Goal: Information Seeking & Learning: Learn about a topic

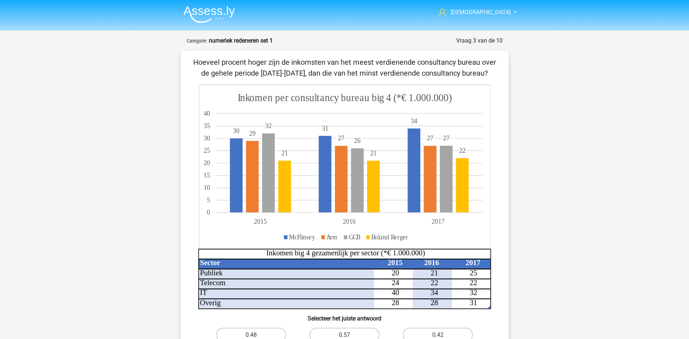
scroll to position [36, 0]
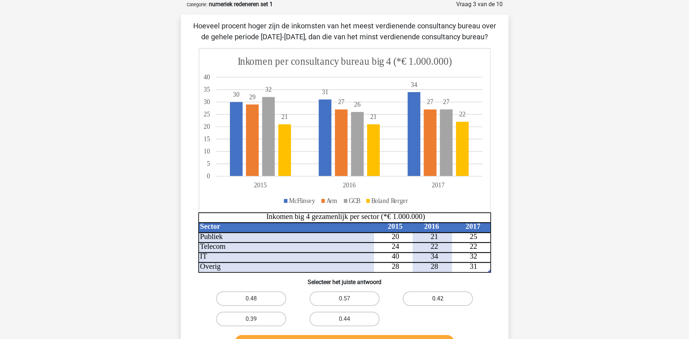
click at [418, 296] on label "0.42" at bounding box center [438, 298] width 70 height 15
click at [438, 298] on input "0.42" at bounding box center [440, 300] width 5 height 5
radio input "true"
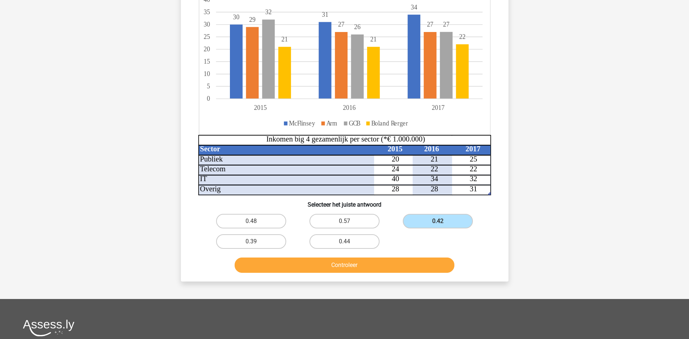
scroll to position [145, 0]
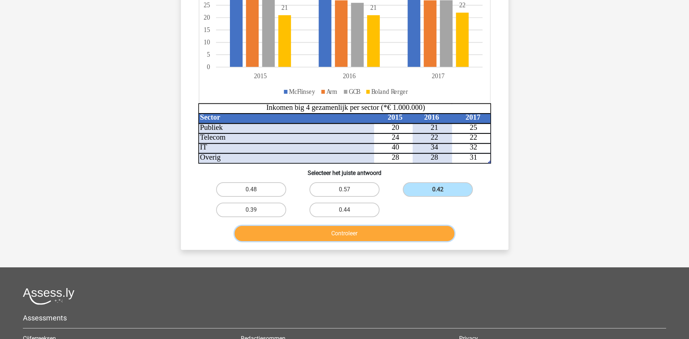
click at [356, 234] on button "Controleer" at bounding box center [345, 233] width 220 height 15
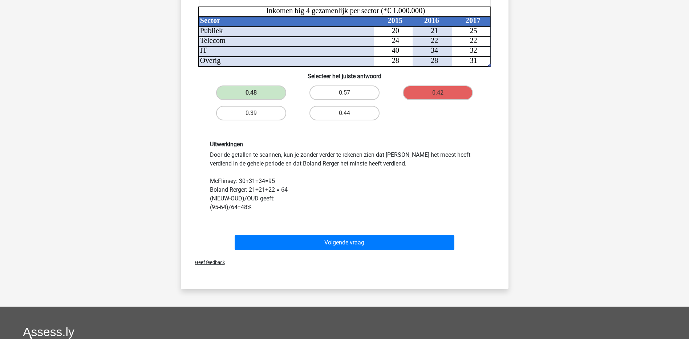
scroll to position [254, 0]
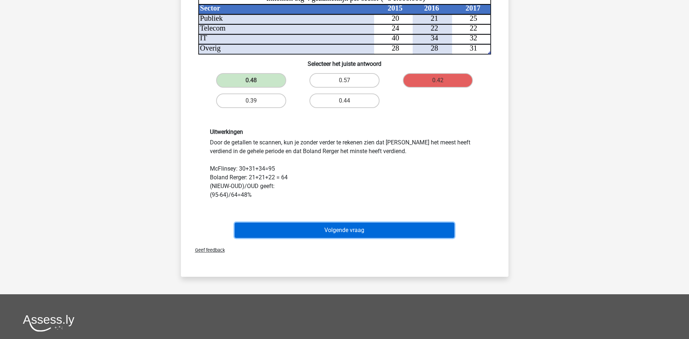
click at [331, 232] on button "Volgende vraag" at bounding box center [345, 229] width 220 height 15
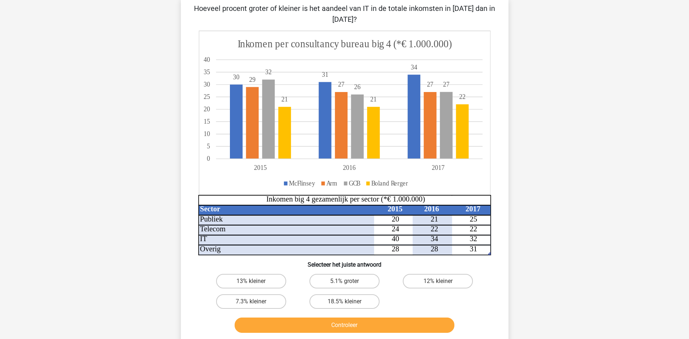
scroll to position [36, 0]
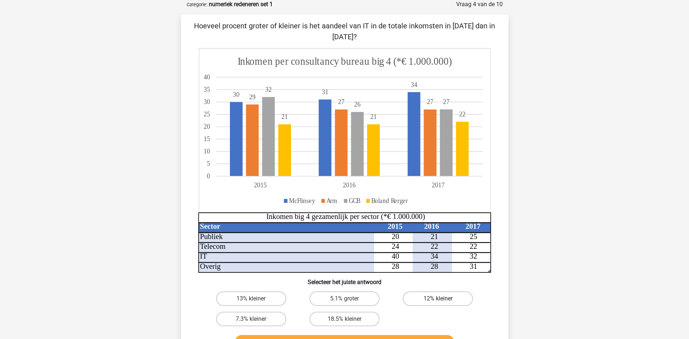
click at [429, 298] on label "12% kleiner" at bounding box center [438, 298] width 70 height 15
click at [438, 298] on input "12% kleiner" at bounding box center [440, 300] width 5 height 5
radio input "true"
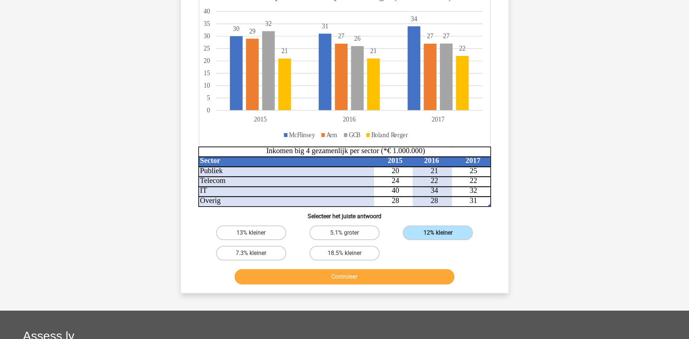
scroll to position [109, 0]
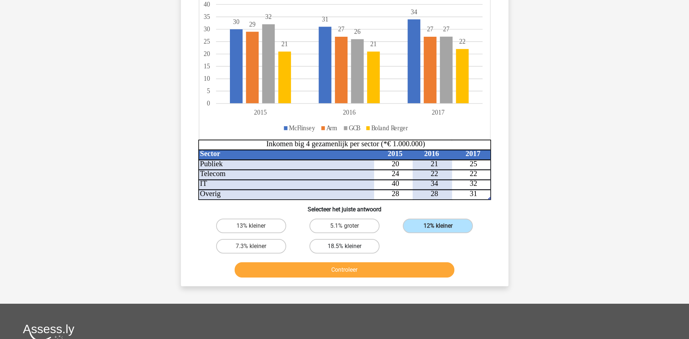
click at [340, 248] on label "18.5% kleiner" at bounding box center [344, 246] width 70 height 15
click at [344, 248] on input "18.5% kleiner" at bounding box center [346, 248] width 5 height 5
radio input "true"
click at [351, 268] on button "Controleer" at bounding box center [345, 269] width 220 height 15
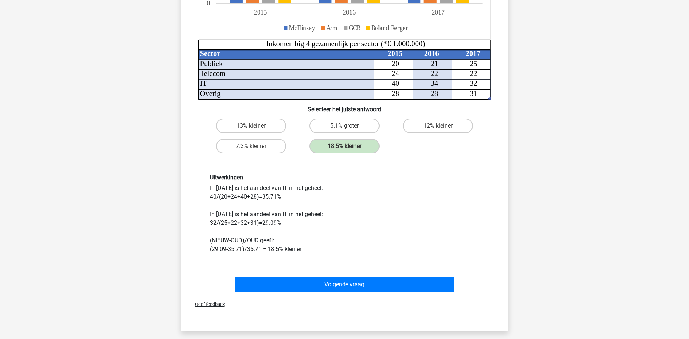
scroll to position [218, 0]
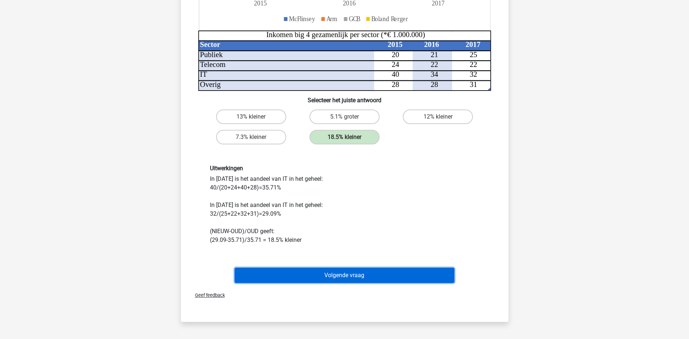
click at [336, 278] on button "Volgende vraag" at bounding box center [345, 274] width 220 height 15
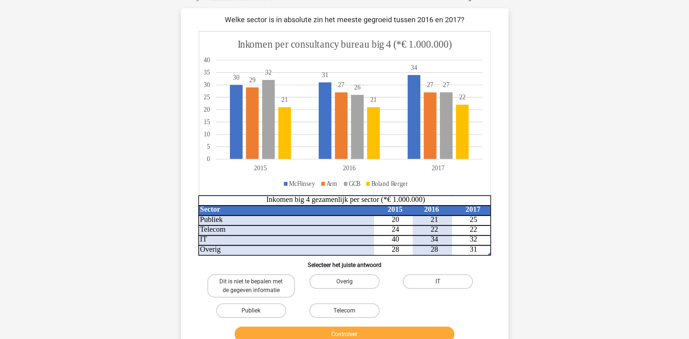
scroll to position [36, 0]
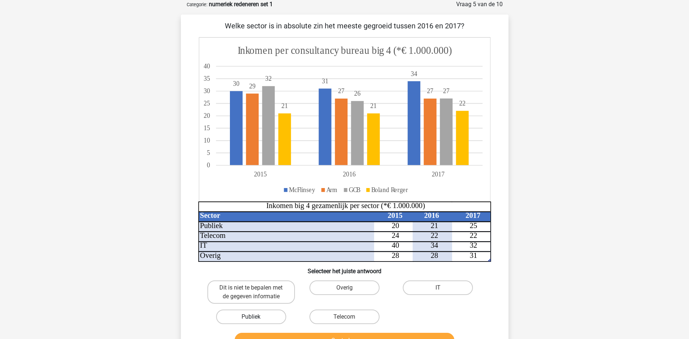
click at [272, 318] on label "Publiek" at bounding box center [251, 316] width 70 height 15
click at [256, 318] on input "Publiek" at bounding box center [253, 318] width 5 height 5
radio input "true"
click at [310, 334] on button "Controleer" at bounding box center [345, 339] width 220 height 15
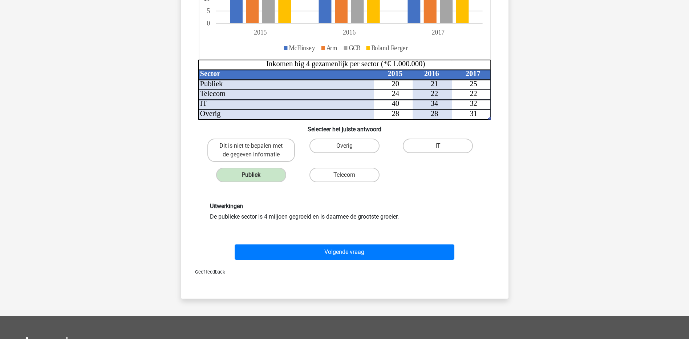
scroll to position [182, 0]
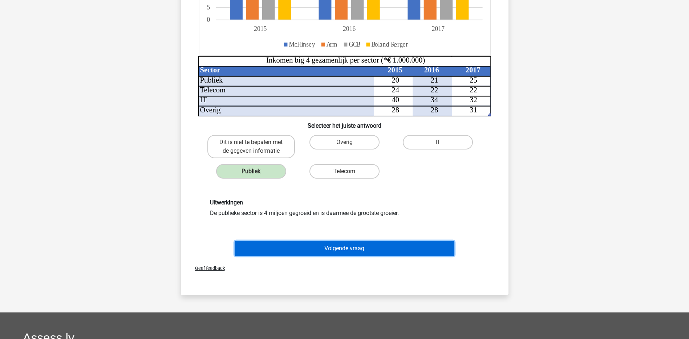
click at [390, 242] on button "Volgende vraag" at bounding box center [345, 247] width 220 height 15
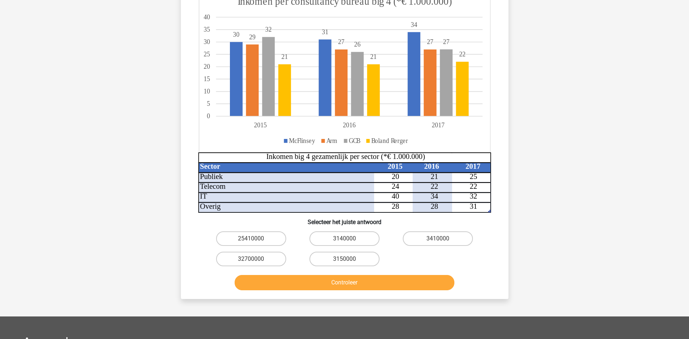
scroll to position [36, 0]
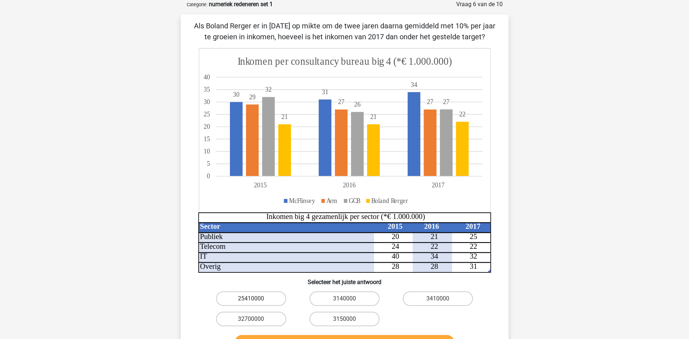
click at [266, 298] on label "25410000" at bounding box center [251, 298] width 70 height 15
click at [256, 298] on input "25410000" at bounding box center [253, 300] width 5 height 5
radio input "true"
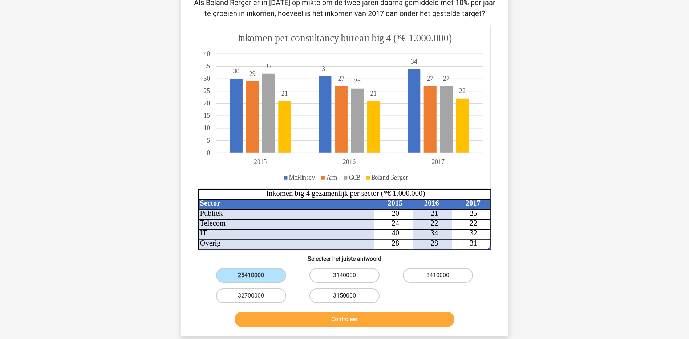
scroll to position [73, 0]
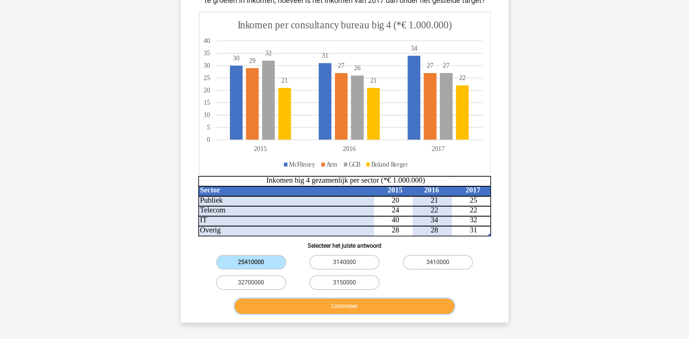
click at [335, 305] on button "Controleer" at bounding box center [345, 305] width 220 height 15
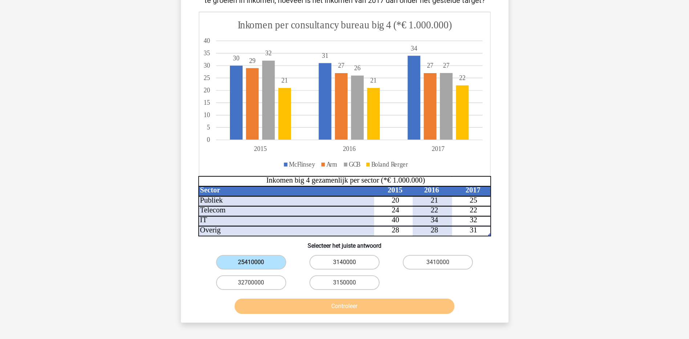
click at [349, 261] on label "3140000" at bounding box center [344, 262] width 70 height 15
click at [349, 262] on input "3140000" at bounding box center [346, 264] width 5 height 5
radio input "true"
click at [455, 262] on label "3410000" at bounding box center [438, 262] width 70 height 15
click at [443, 262] on input "3410000" at bounding box center [440, 264] width 5 height 5
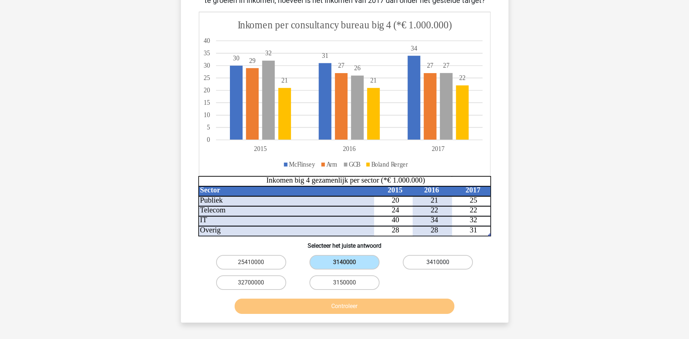
radio input "true"
click at [268, 282] on label "32700000" at bounding box center [251, 282] width 70 height 15
click at [256, 282] on input "32700000" at bounding box center [253, 284] width 5 height 5
radio input "true"
drag, startPoint x: 325, startPoint y: 296, endPoint x: 328, endPoint y: 301, distance: 5.2
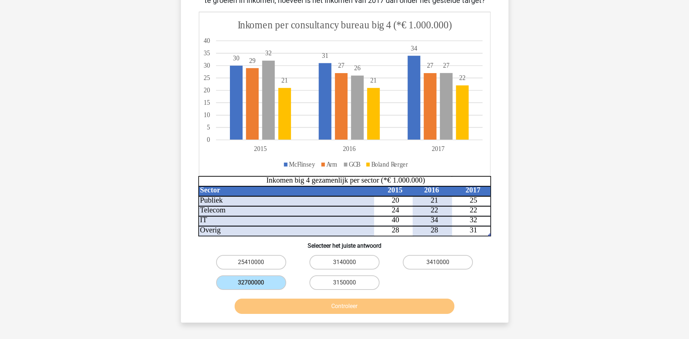
click at [326, 297] on div "Controleer" at bounding box center [345, 304] width 304 height 24
click at [346, 278] on label "3150000" at bounding box center [344, 282] width 70 height 15
click at [346, 282] on input "3150000" at bounding box center [346, 284] width 5 height 5
radio input "true"
click at [348, 252] on div "Als Boland Rerger er in 2015 op mikte om de twee jaren daarna gemiddeld met 10%…" at bounding box center [345, 150] width 322 height 332
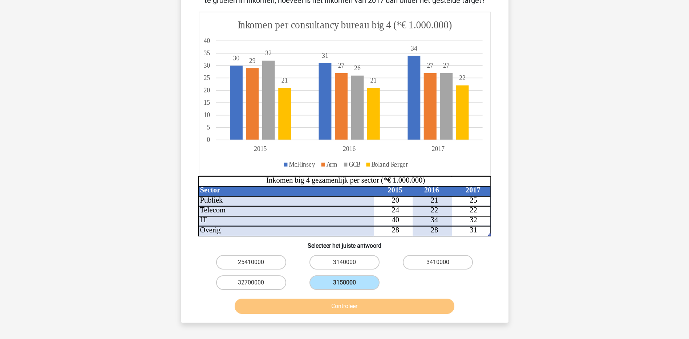
click at [348, 263] on input "3140000" at bounding box center [346, 264] width 5 height 5
radio input "true"
click at [342, 280] on label "3150000" at bounding box center [344, 282] width 70 height 15
click at [344, 282] on input "3150000" at bounding box center [346, 284] width 5 height 5
radio input "true"
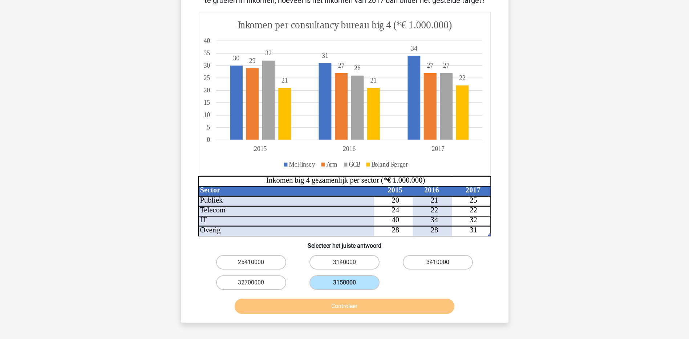
click at [430, 262] on label "3410000" at bounding box center [438, 262] width 70 height 15
click at [438, 262] on input "3410000" at bounding box center [440, 264] width 5 height 5
radio input "true"
click at [246, 264] on label "25410000" at bounding box center [251, 262] width 70 height 15
click at [251, 264] on input "25410000" at bounding box center [253, 264] width 5 height 5
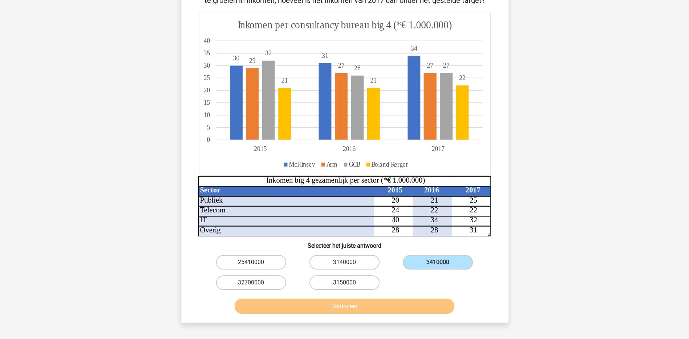
radio input "true"
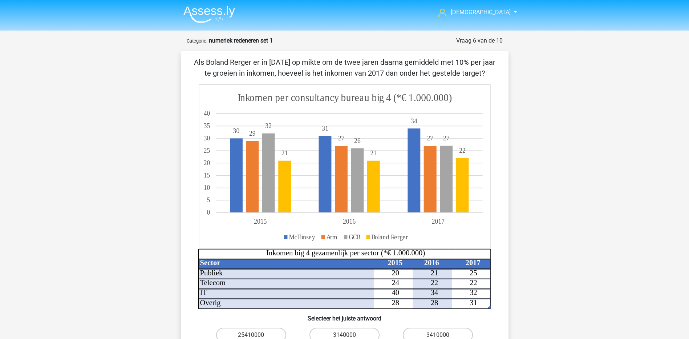
scroll to position [71, 0]
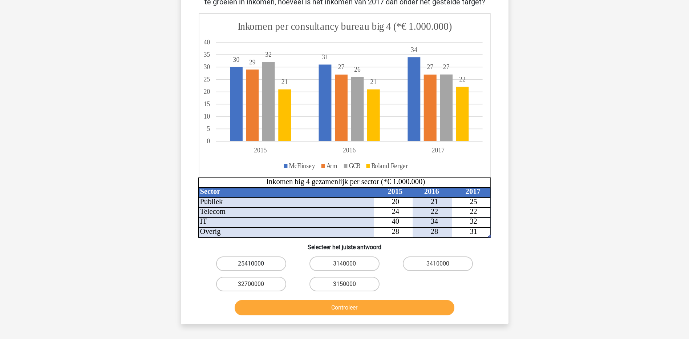
click at [271, 263] on label "25410000" at bounding box center [251, 263] width 70 height 15
click at [256, 263] on input "25410000" at bounding box center [253, 265] width 5 height 5
radio input "true"
click at [316, 313] on button "Controleer" at bounding box center [345, 307] width 220 height 15
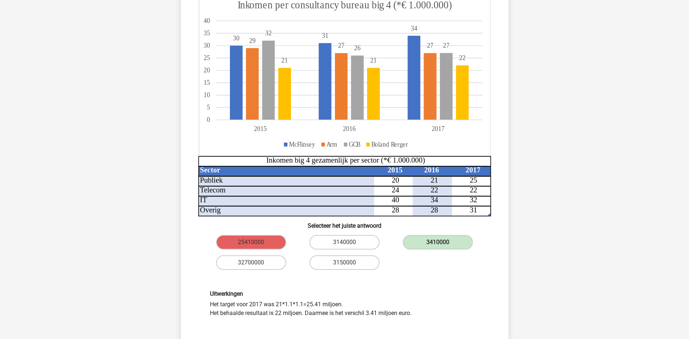
scroll to position [108, 0]
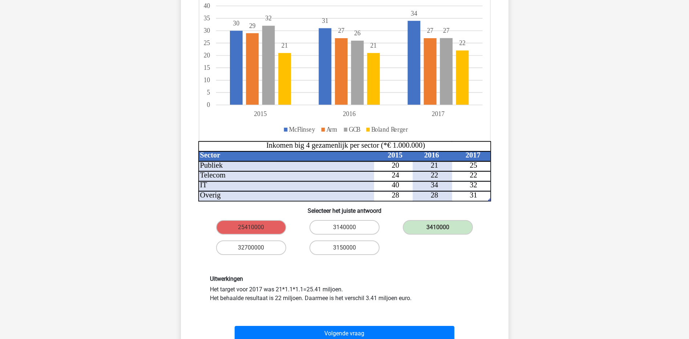
drag, startPoint x: 286, startPoint y: 288, endPoint x: 304, endPoint y: 288, distance: 18.5
click at [304, 288] on div "Uitwerkingen Het target voor 2017 was 21*1.1*1.1=25.41 miljoen. Het behaalde re…" at bounding box center [345, 288] width 280 height 27
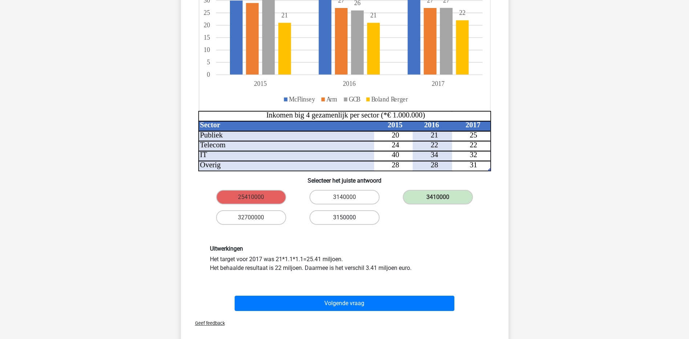
scroll to position [145, 0]
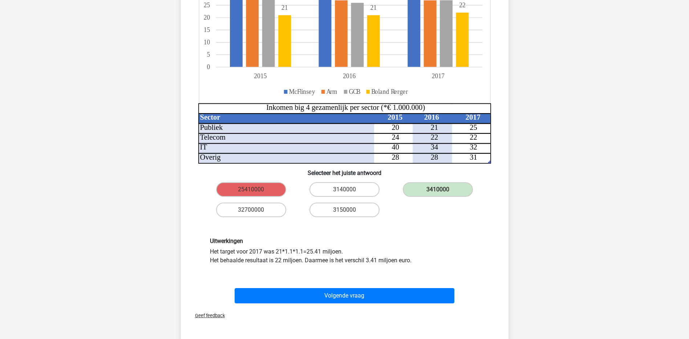
click at [359, 268] on div "Uitwerkingen Het target voor 2017 was 21*1.1*1.1=25.41 miljoen. Het behaalde re…" at bounding box center [345, 251] width 304 height 62
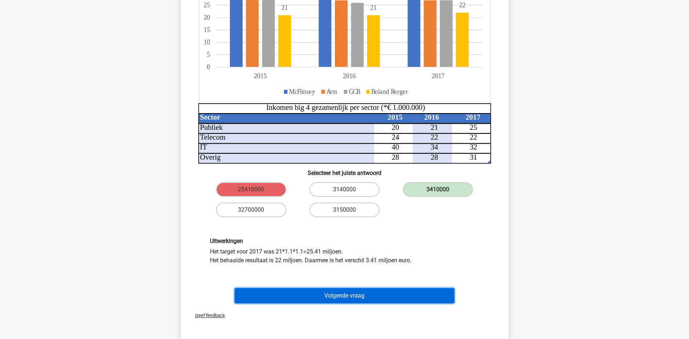
click at [355, 295] on button "Volgende vraag" at bounding box center [345, 295] width 220 height 15
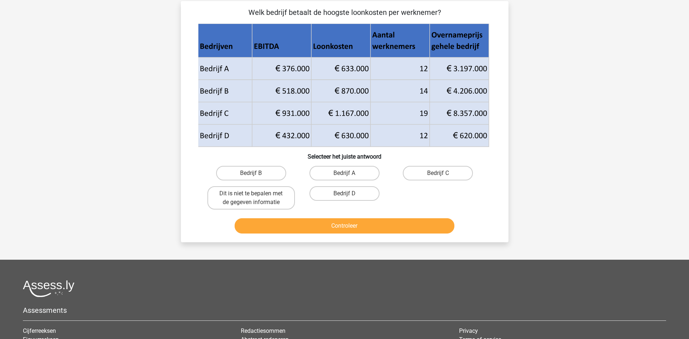
scroll to position [36, 0]
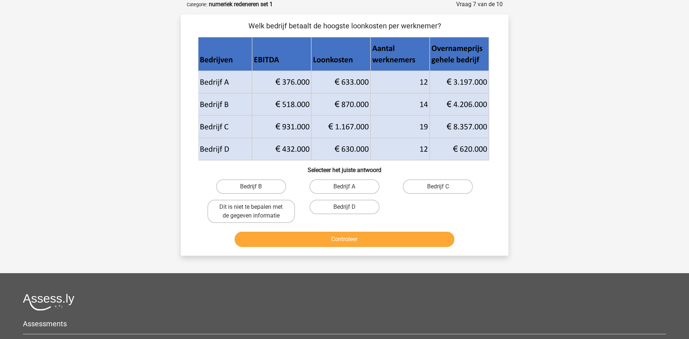
click at [415, 152] on icon at bounding box center [343, 138] width 291 height 45
click at [356, 206] on label "Bedrijf D" at bounding box center [344, 206] width 70 height 15
click at [349, 207] on input "Bedrijf D" at bounding box center [346, 209] width 5 height 5
radio input "true"
click at [361, 236] on button "Controleer" at bounding box center [345, 238] width 220 height 15
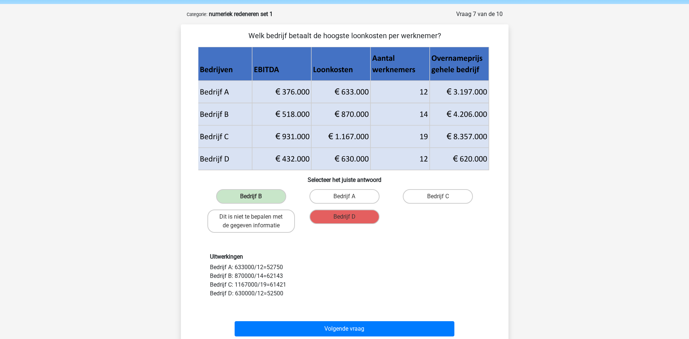
scroll to position [182, 0]
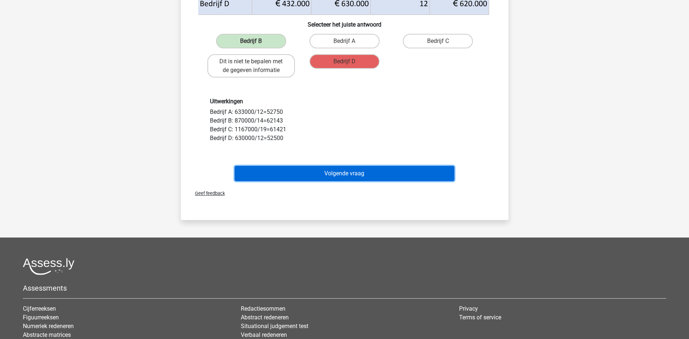
click at [358, 166] on button "Volgende vraag" at bounding box center [345, 173] width 220 height 15
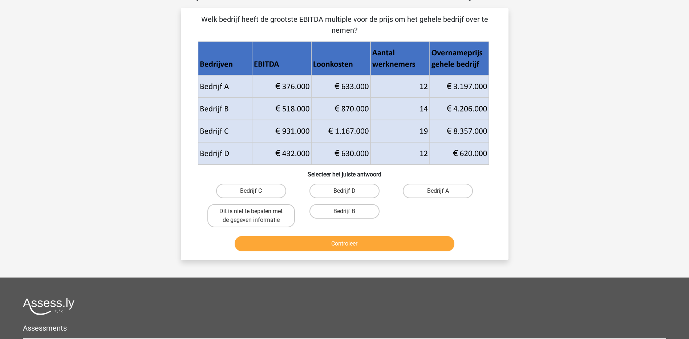
scroll to position [36, 0]
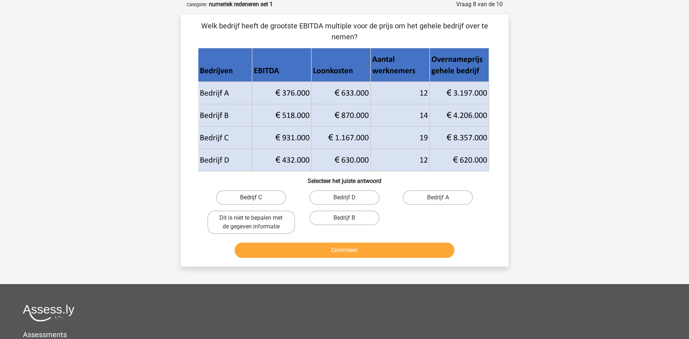
click at [269, 195] on label "Bedrijf C" at bounding box center [251, 197] width 70 height 15
click at [256, 197] on input "Bedrijf C" at bounding box center [253, 199] width 5 height 5
radio input "true"
click at [304, 240] on div "Controleer" at bounding box center [345, 248] width 304 height 24
click at [308, 248] on button "Controleer" at bounding box center [345, 249] width 220 height 15
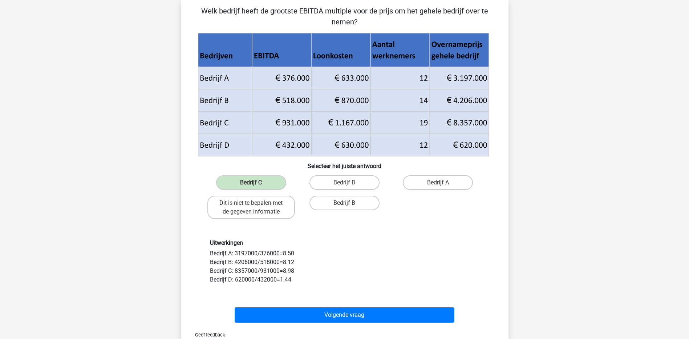
scroll to position [73, 0]
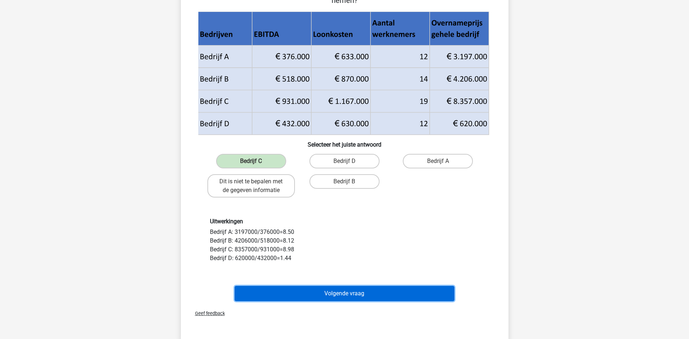
click at [346, 289] on button "Volgende vraag" at bounding box center [345, 293] width 220 height 15
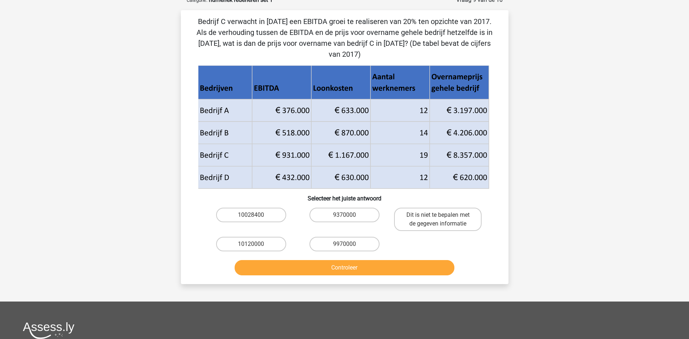
scroll to position [36, 0]
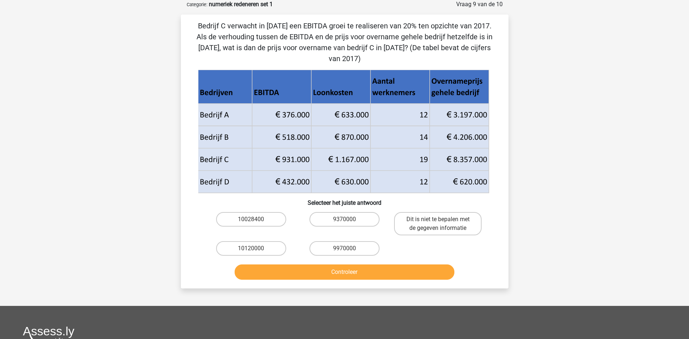
click at [391, 209] on div "10028400 9370000 Dit is niet te bepalen met de gegeven informatie 10120000 9970…" at bounding box center [345, 233] width 280 height 49
click at [432, 212] on label "Dit is niet te bepalen met de gegeven informatie" at bounding box center [438, 223] width 88 height 23
click at [438, 219] on input "Dit is niet te bepalen met de gegeven informatie" at bounding box center [440, 221] width 5 height 5
radio input "true"
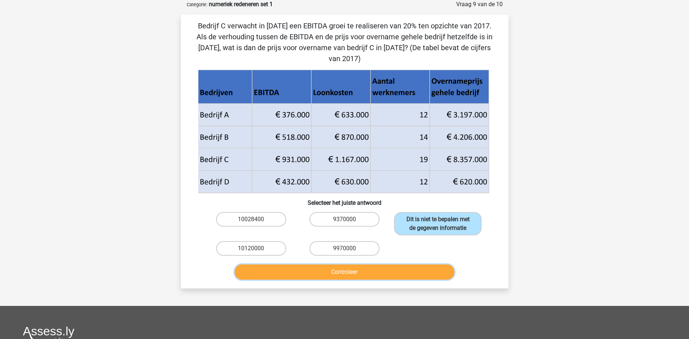
click at [375, 264] on button "Controleer" at bounding box center [345, 271] width 220 height 15
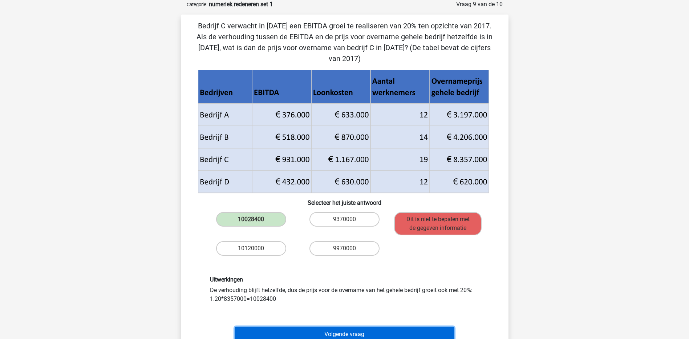
click at [304, 327] on button "Volgende vraag" at bounding box center [345, 333] width 220 height 15
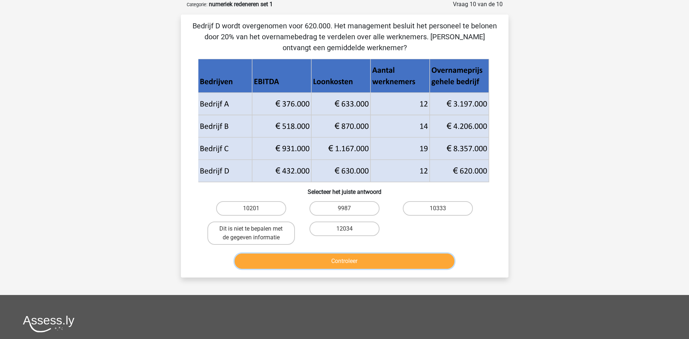
scroll to position [0, 0]
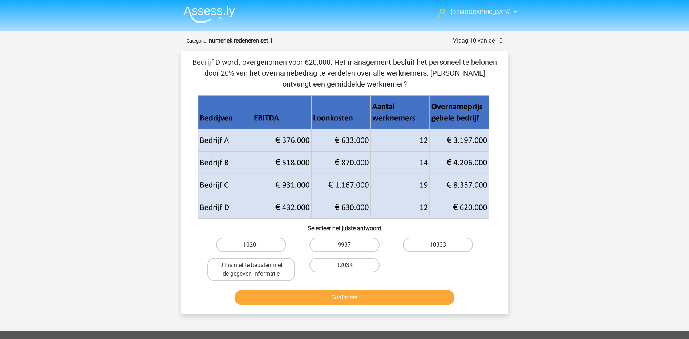
click at [454, 242] on label "10333" at bounding box center [438, 244] width 70 height 15
click at [443, 244] on input "10333" at bounding box center [440, 246] width 5 height 5
radio input "true"
click at [424, 294] on button "Controleer" at bounding box center [345, 297] width 220 height 15
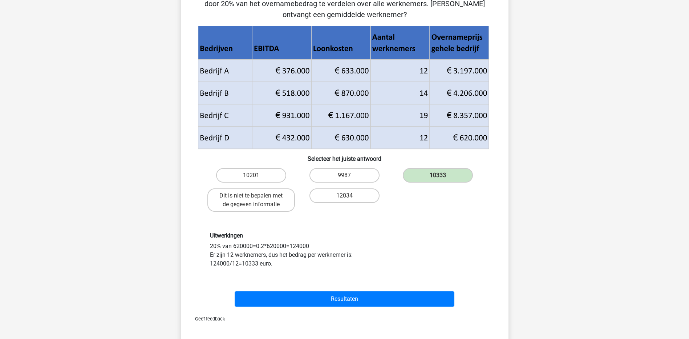
scroll to position [73, 0]
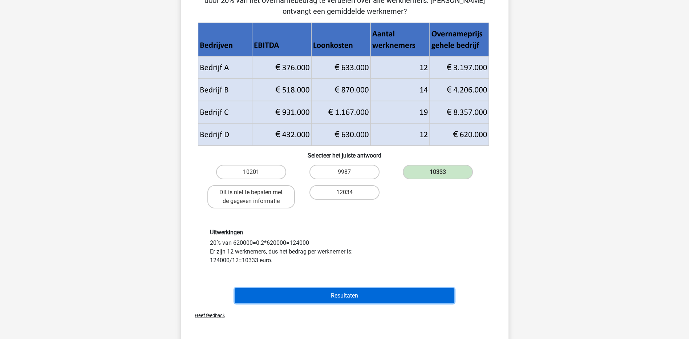
click at [412, 299] on button "Resultaten" at bounding box center [345, 295] width 220 height 15
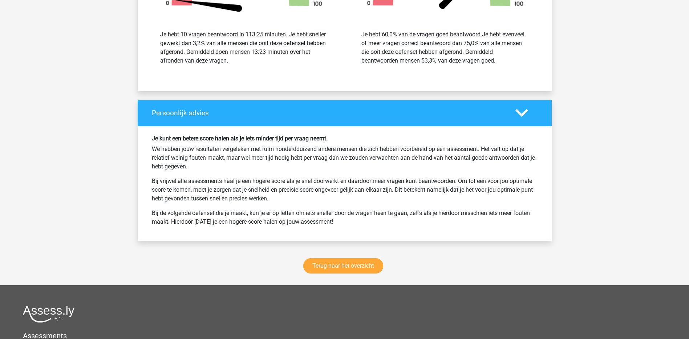
scroll to position [908, 0]
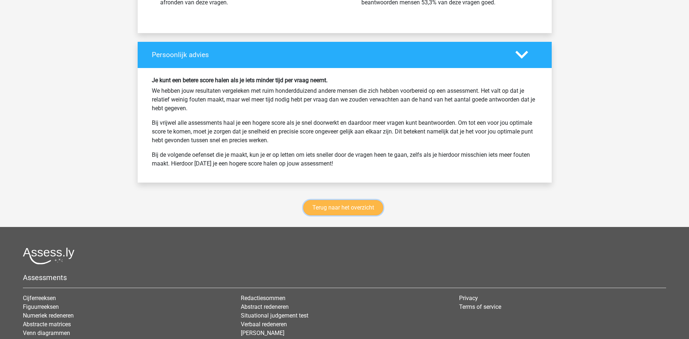
click at [348, 203] on link "Terug naar het overzicht" at bounding box center [343, 207] width 80 height 15
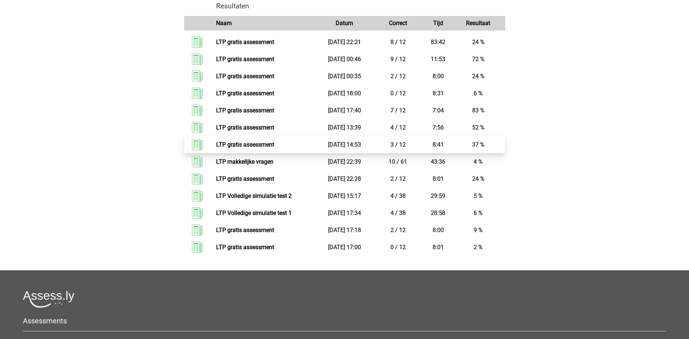
scroll to position [581, 0]
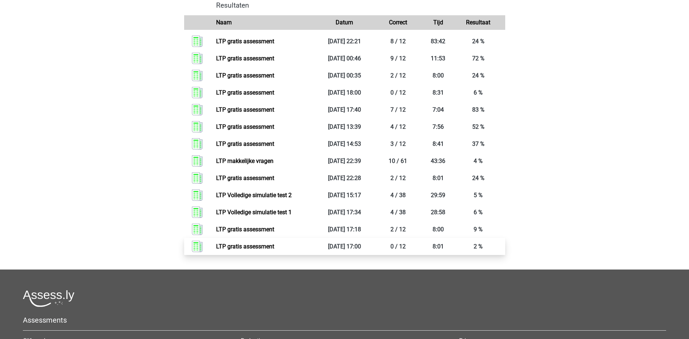
click at [258, 246] on link "LTP gratis assessment" at bounding box center [245, 246] width 58 height 7
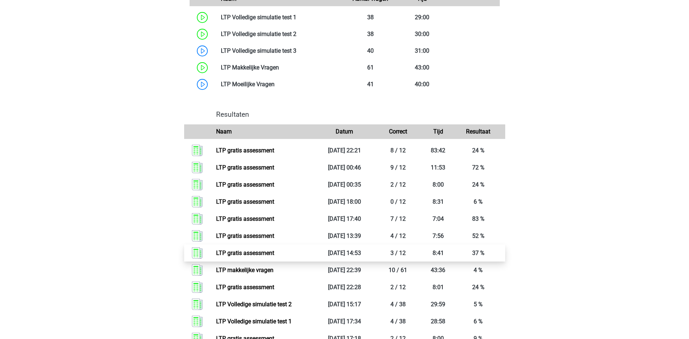
scroll to position [436, 0]
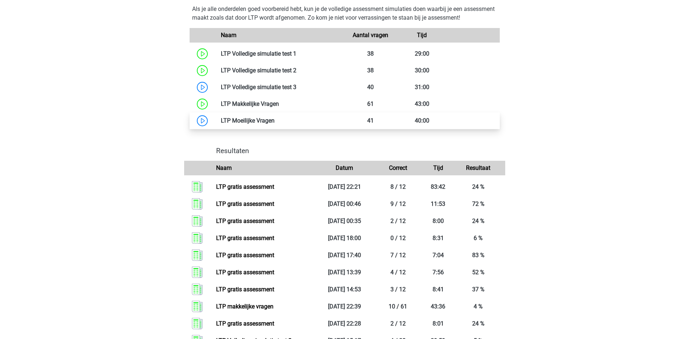
click at [275, 121] on link at bounding box center [275, 120] width 0 height 7
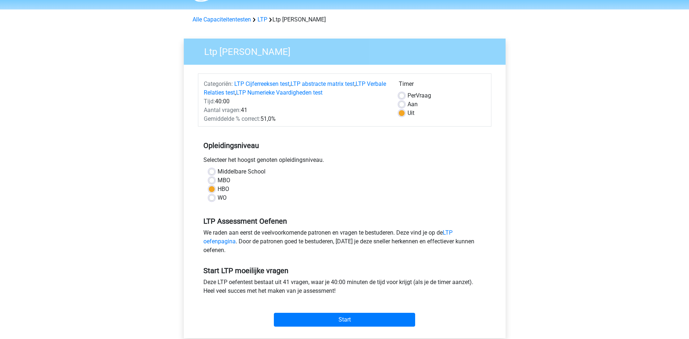
scroll to position [73, 0]
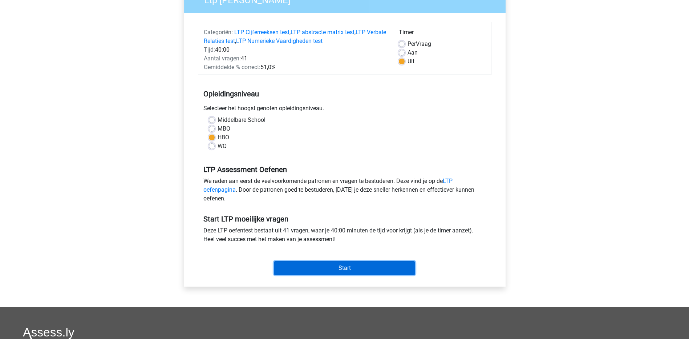
click at [359, 266] on input "Start" at bounding box center [344, 268] width 141 height 14
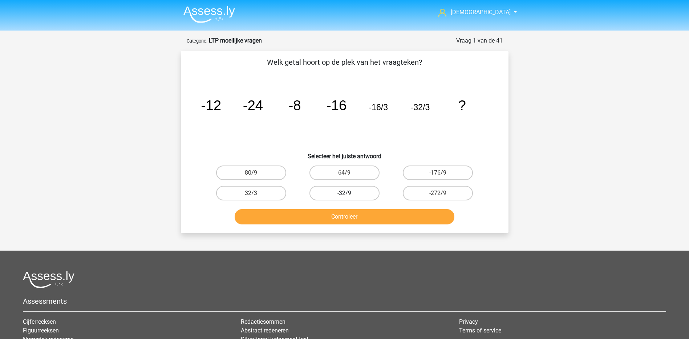
click at [351, 195] on label "-32/9" at bounding box center [344, 193] width 70 height 15
click at [349, 195] on input "-32/9" at bounding box center [346, 195] width 5 height 5
radio input "true"
click at [353, 219] on button "Controleer" at bounding box center [345, 216] width 220 height 15
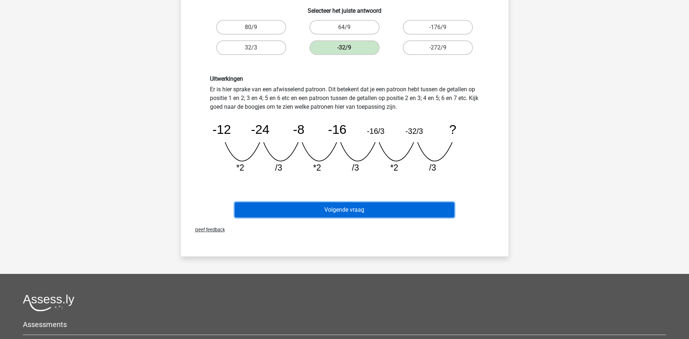
click at [365, 215] on button "Volgende vraag" at bounding box center [345, 209] width 220 height 15
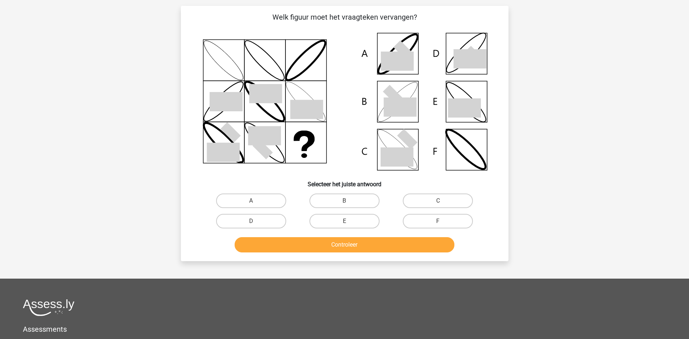
scroll to position [36, 0]
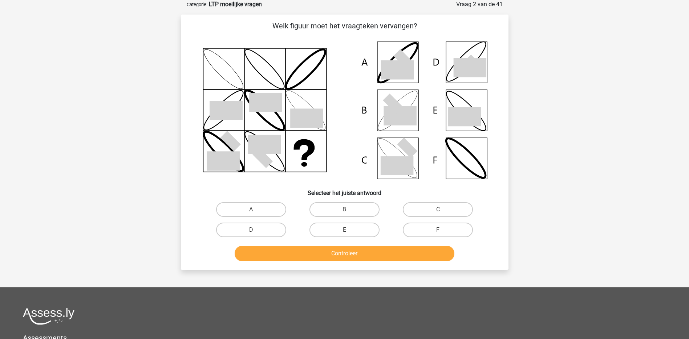
click at [408, 120] on icon at bounding box center [400, 115] width 33 height 19
click at [338, 206] on label "B" at bounding box center [344, 209] width 70 height 15
click at [344, 209] on input "B" at bounding box center [346, 211] width 5 height 5
radio input "true"
click at [341, 252] on button "Controleer" at bounding box center [345, 253] width 220 height 15
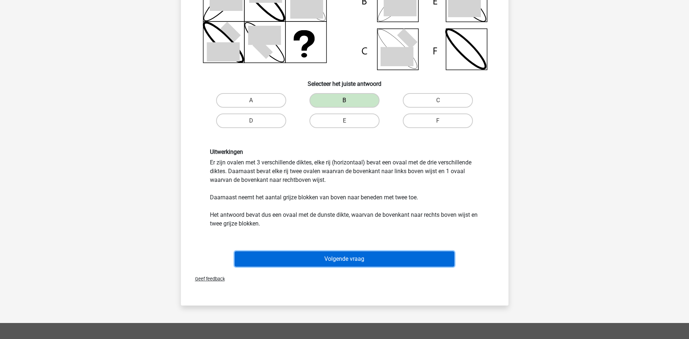
click at [354, 264] on button "Volgende vraag" at bounding box center [345, 258] width 220 height 15
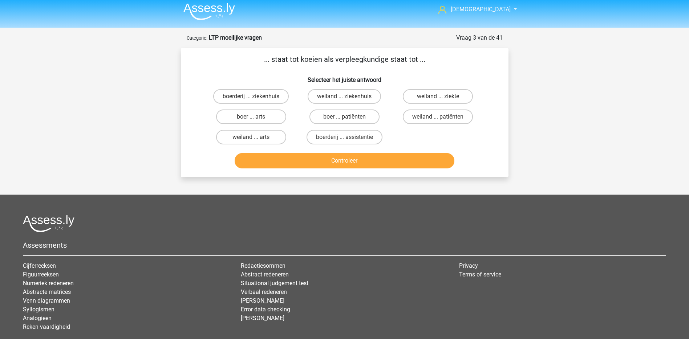
scroll to position [0, 0]
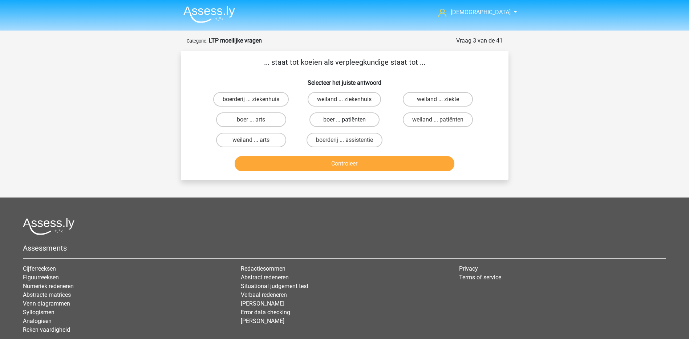
click at [329, 120] on label "boer ... patiënten" at bounding box center [344, 119] width 70 height 15
click at [344, 120] on input "boer ... patiënten" at bounding box center [346, 122] width 5 height 5
radio input "true"
click at [346, 159] on button "Controleer" at bounding box center [345, 163] width 220 height 15
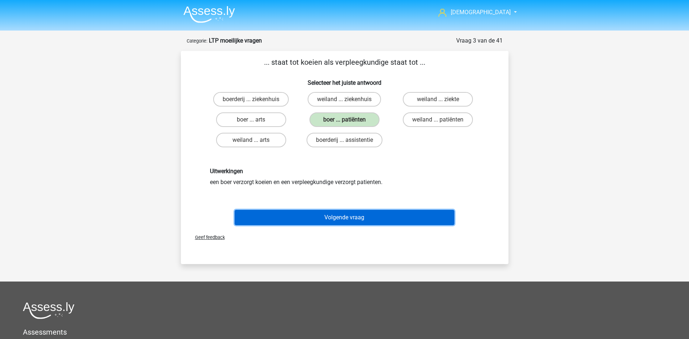
click at [341, 219] on button "Volgende vraag" at bounding box center [345, 217] width 220 height 15
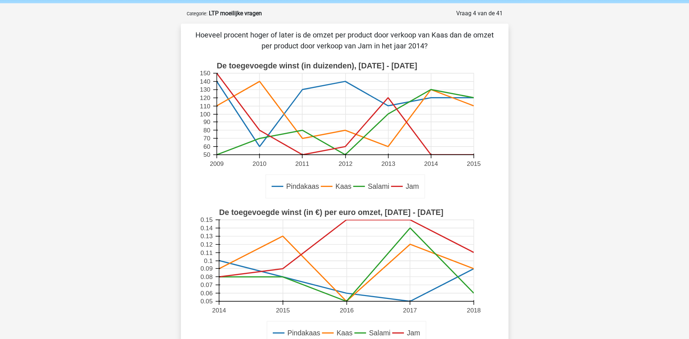
scroll to position [36, 0]
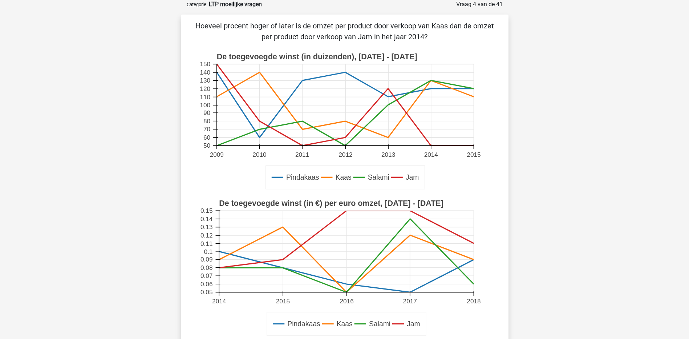
click at [222, 258] on icon at bounding box center [346, 259] width 255 height 65
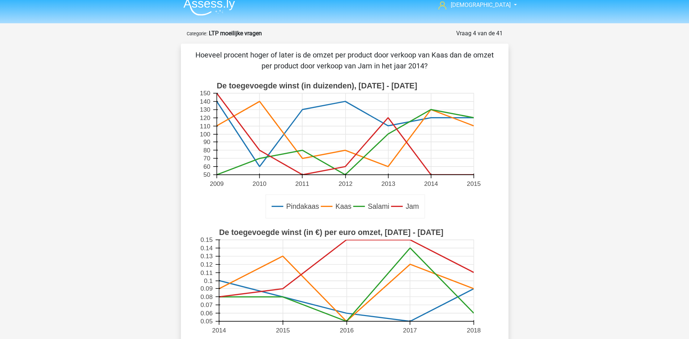
scroll to position [0, 0]
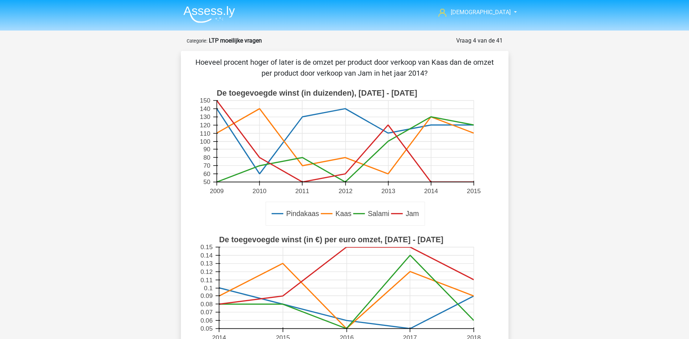
click at [430, 118] on icon at bounding box center [344, 149] width 257 height 65
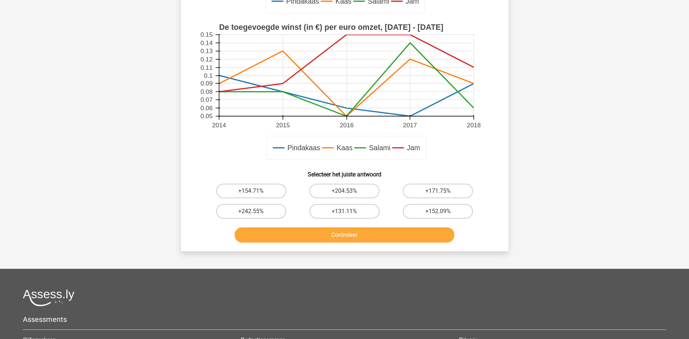
scroll to position [218, 0]
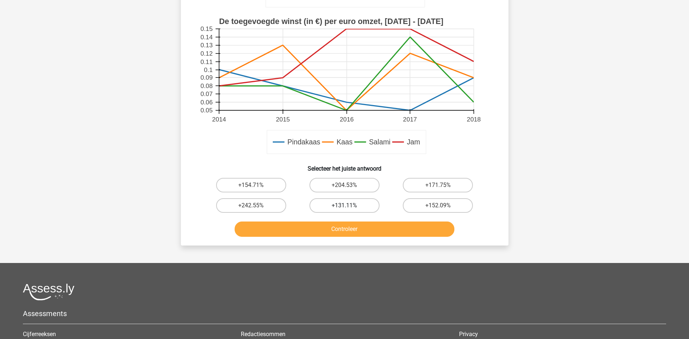
click at [342, 198] on label "+131.11%" at bounding box center [344, 205] width 70 height 15
click at [344, 205] on input "+131.11%" at bounding box center [346, 207] width 5 height 5
radio input "true"
click at [368, 229] on button "Controleer" at bounding box center [345, 228] width 220 height 15
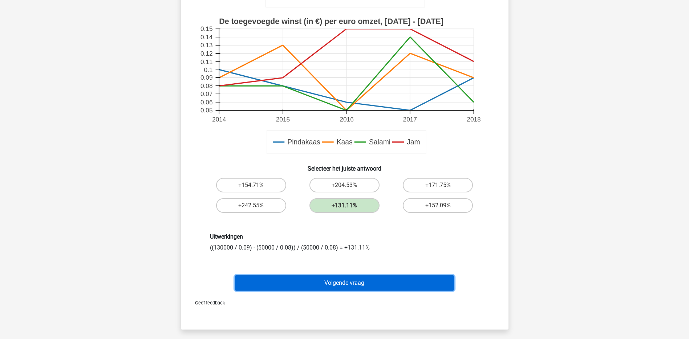
click at [402, 281] on button "Volgende vraag" at bounding box center [345, 282] width 220 height 15
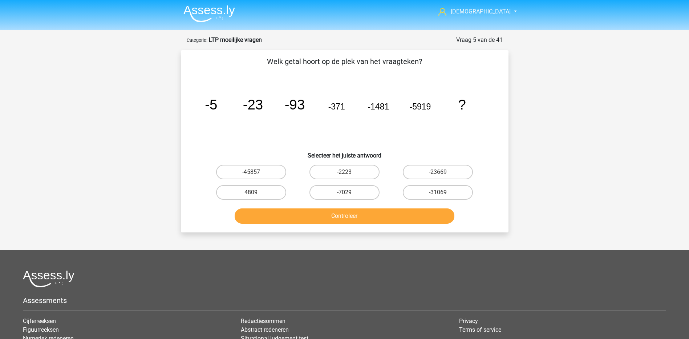
scroll to position [0, 0]
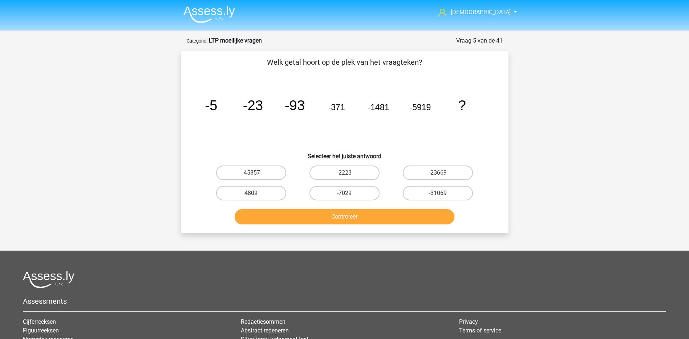
click at [431, 173] on label "-23669" at bounding box center [438, 172] width 70 height 15
click at [438, 173] on input "-23669" at bounding box center [440, 175] width 5 height 5
radio input "true"
click at [412, 209] on button "Controleer" at bounding box center [345, 216] width 220 height 15
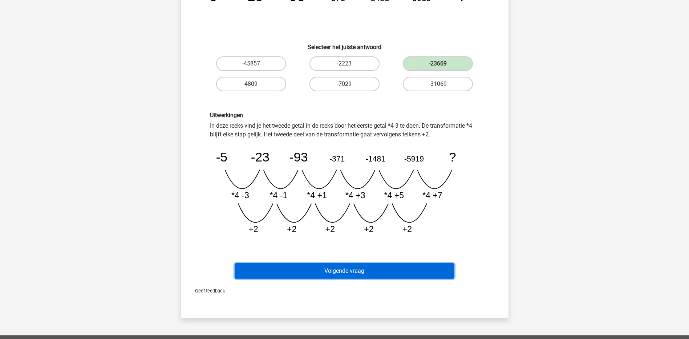
click at [405, 271] on button "Volgende vraag" at bounding box center [345, 270] width 220 height 15
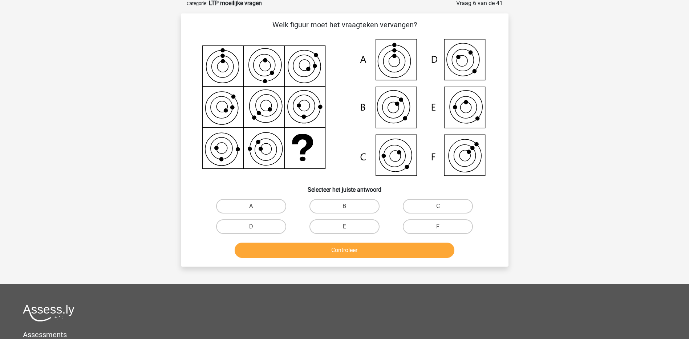
scroll to position [36, 0]
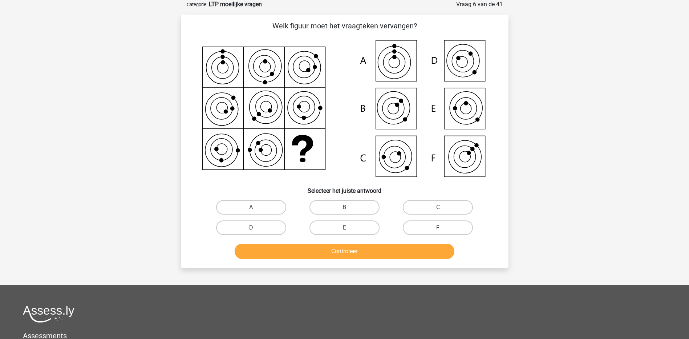
click at [351, 205] on label "B" at bounding box center [344, 207] width 70 height 15
click at [349, 207] on input "B" at bounding box center [346, 209] width 5 height 5
radio input "true"
click at [351, 250] on button "Controleer" at bounding box center [345, 250] width 220 height 15
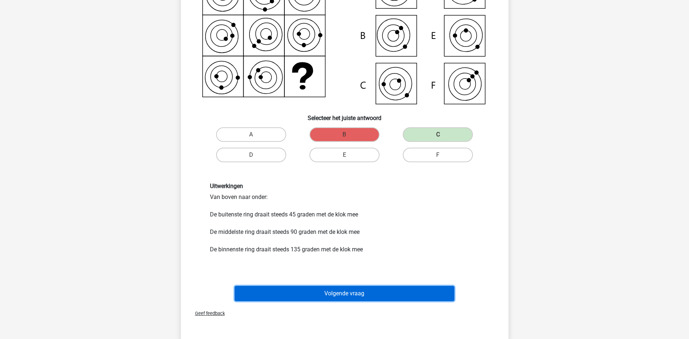
click at [365, 290] on button "Volgende vraag" at bounding box center [345, 293] width 220 height 15
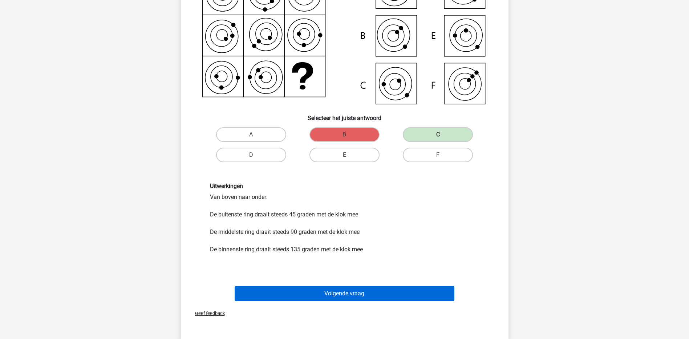
scroll to position [30, 0]
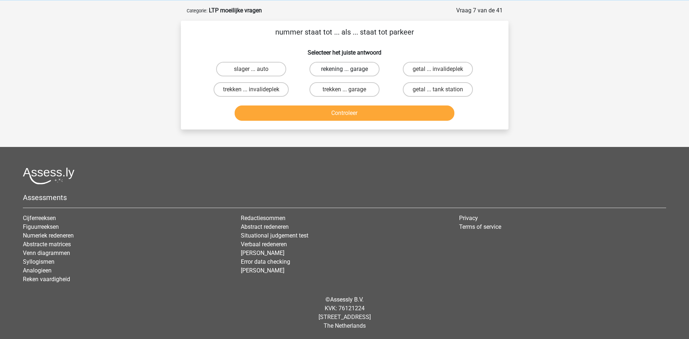
click at [344, 70] on label "rekening ... garage" at bounding box center [344, 69] width 70 height 15
click at [344, 70] on input "rekening ... garage" at bounding box center [346, 71] width 5 height 5
radio input "true"
click at [356, 112] on button "Controleer" at bounding box center [345, 112] width 220 height 15
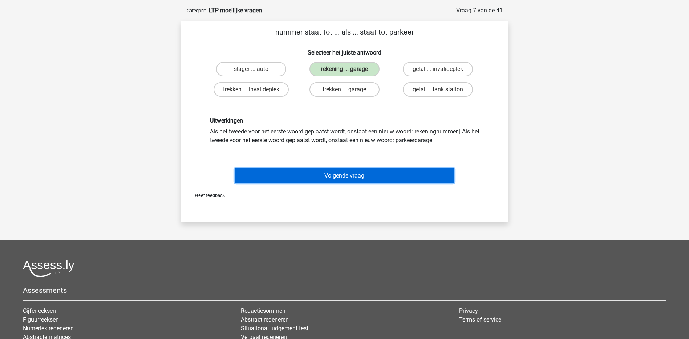
click at [364, 174] on button "Volgende vraag" at bounding box center [345, 175] width 220 height 15
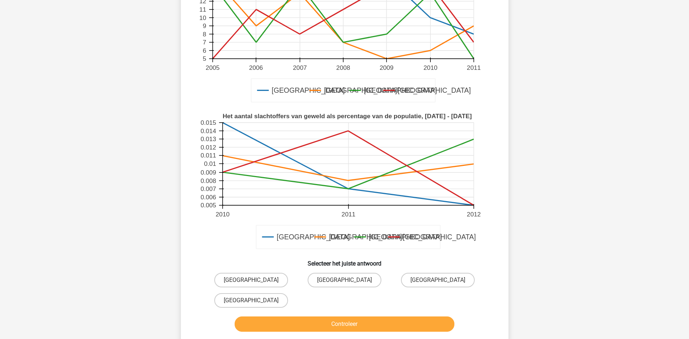
scroll to position [145, 0]
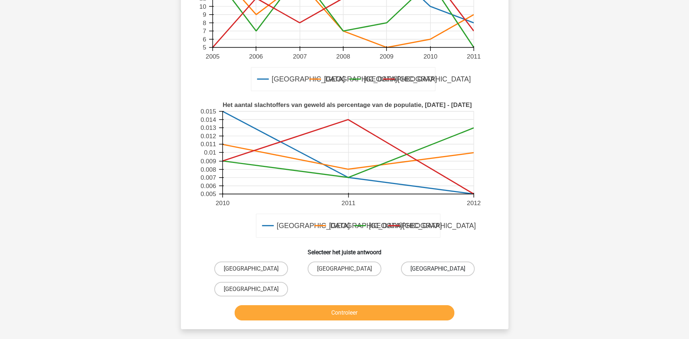
click at [444, 275] on label "[GEOGRAPHIC_DATA]" at bounding box center [438, 268] width 74 height 15
click at [443, 273] on input "[GEOGRAPHIC_DATA]" at bounding box center [440, 270] width 5 height 5
radio input "true"
click at [418, 317] on button "Controleer" at bounding box center [345, 312] width 220 height 15
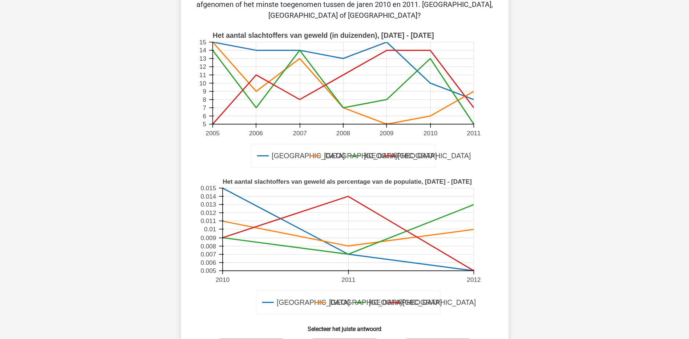
scroll to position [0, 0]
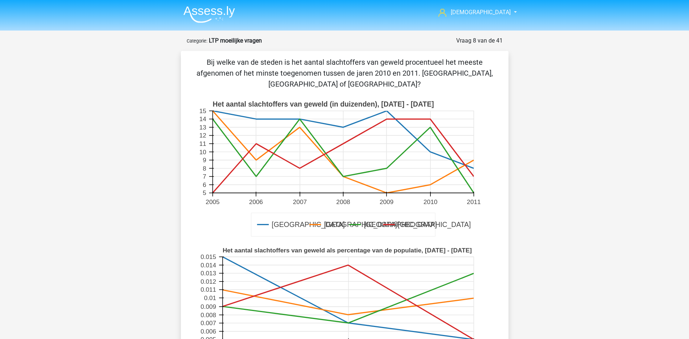
click at [428, 156] on rect at bounding box center [343, 152] width 261 height 82
click at [431, 150] on rect at bounding box center [343, 152] width 261 height 82
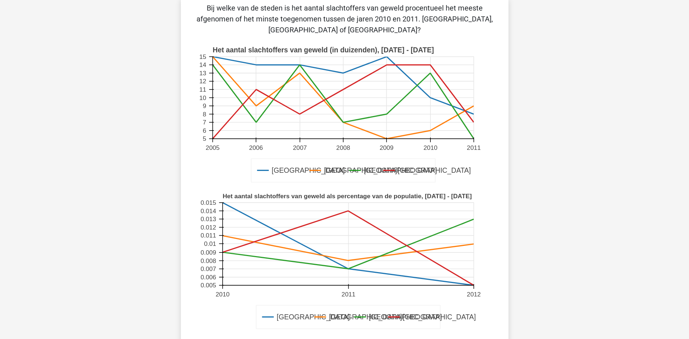
scroll to position [36, 0]
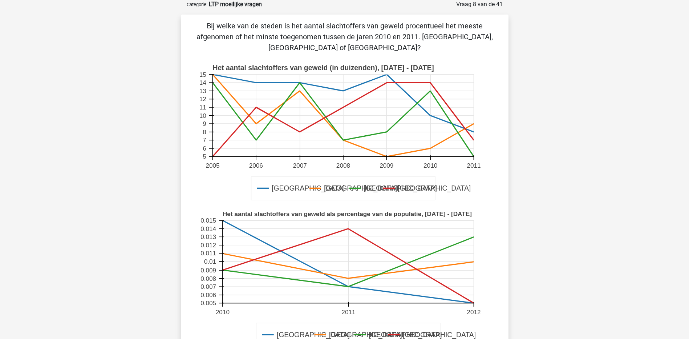
click at [472, 132] on rect at bounding box center [343, 115] width 261 height 82
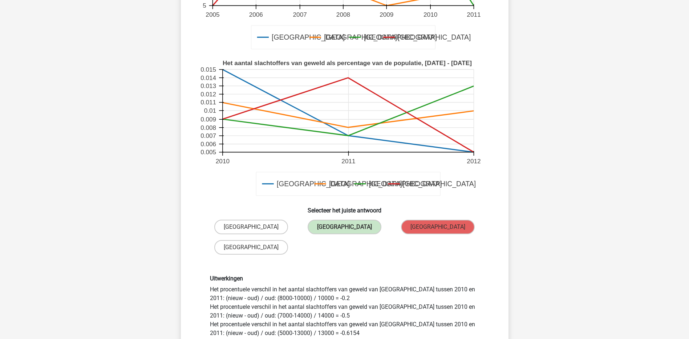
scroll to position [189, 0]
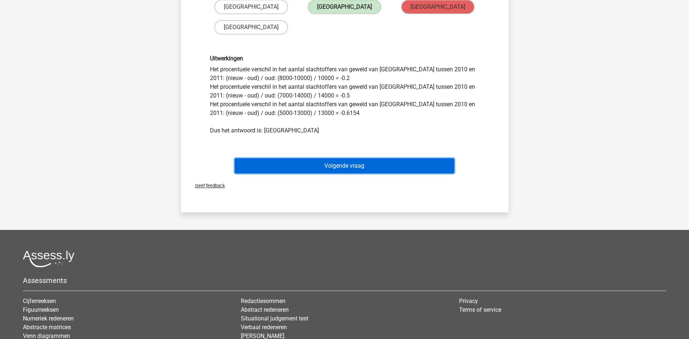
click at [381, 167] on button "Volgende vraag" at bounding box center [345, 165] width 220 height 15
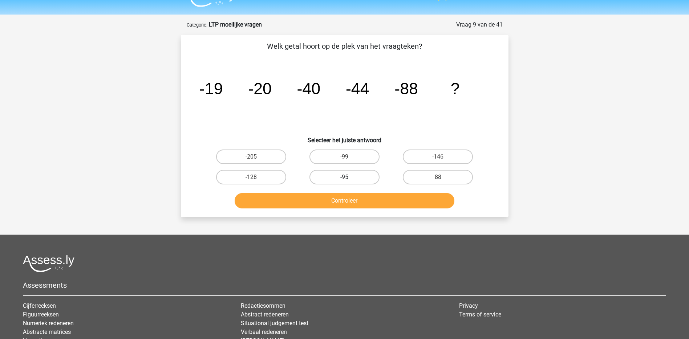
scroll to position [0, 0]
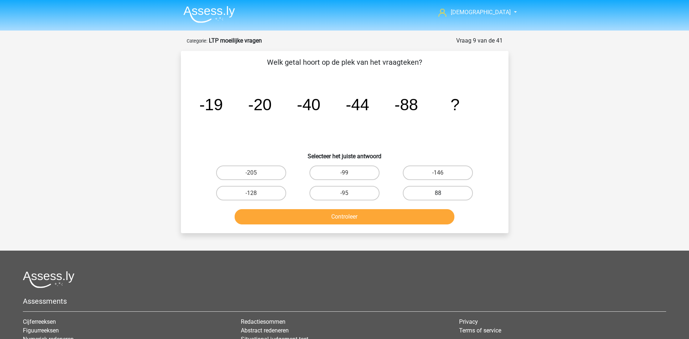
click at [417, 192] on label "88" at bounding box center [438, 193] width 70 height 15
click at [438, 193] on input "88" at bounding box center [440, 195] width 5 height 5
radio input "true"
click at [330, 208] on div "Controleer" at bounding box center [345, 215] width 304 height 24
click at [329, 213] on button "Controleer" at bounding box center [345, 216] width 220 height 15
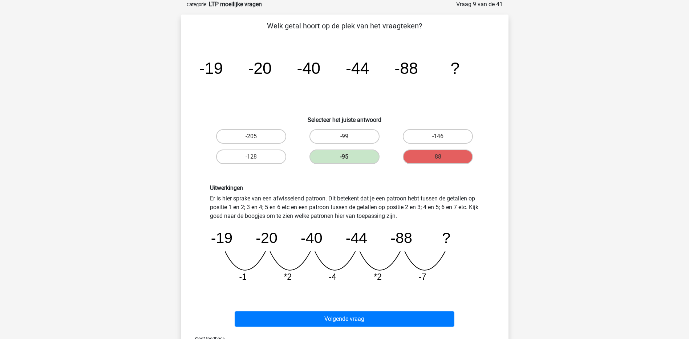
scroll to position [73, 0]
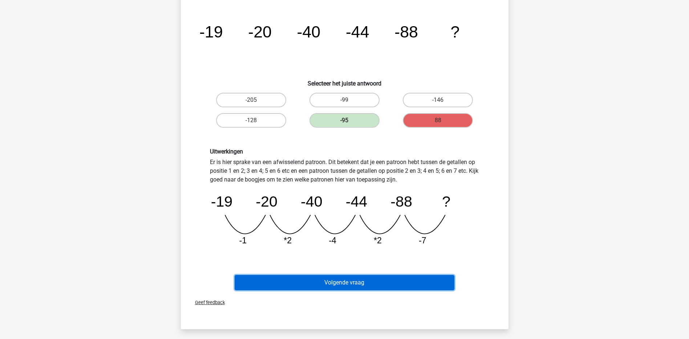
click at [345, 280] on button "Volgende vraag" at bounding box center [345, 282] width 220 height 15
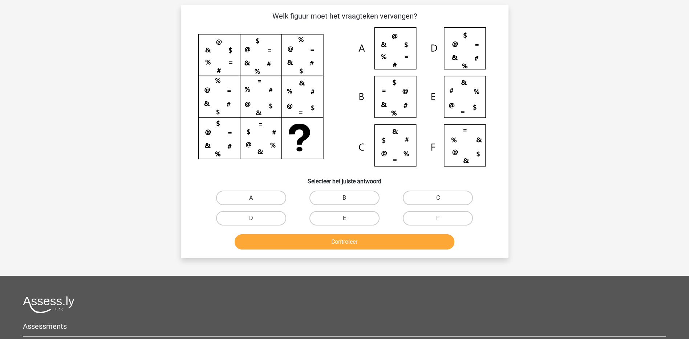
scroll to position [36, 0]
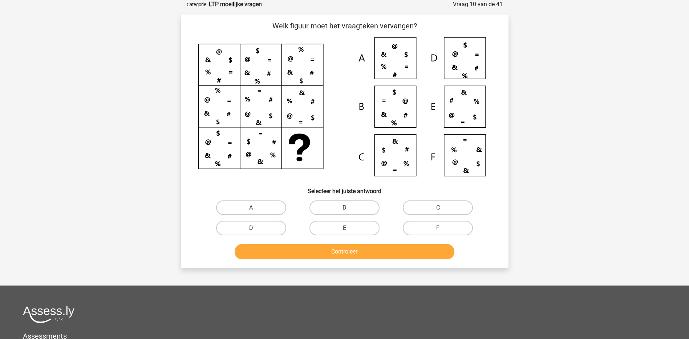
click at [430, 229] on label "F" at bounding box center [438, 227] width 70 height 15
click at [438, 229] on input "F" at bounding box center [440, 230] width 5 height 5
radio input "true"
click at [371, 252] on button "Controleer" at bounding box center [345, 251] width 220 height 15
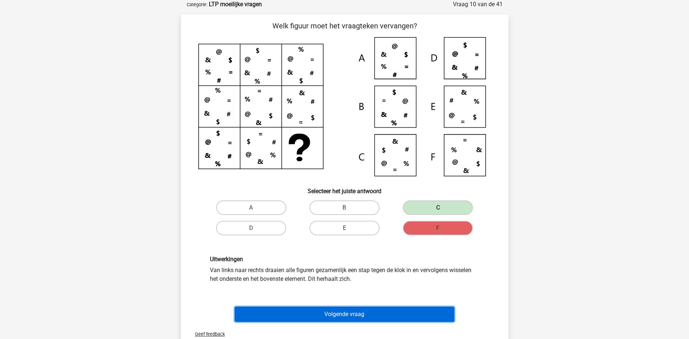
click at [326, 314] on button "Volgende vraag" at bounding box center [345, 313] width 220 height 15
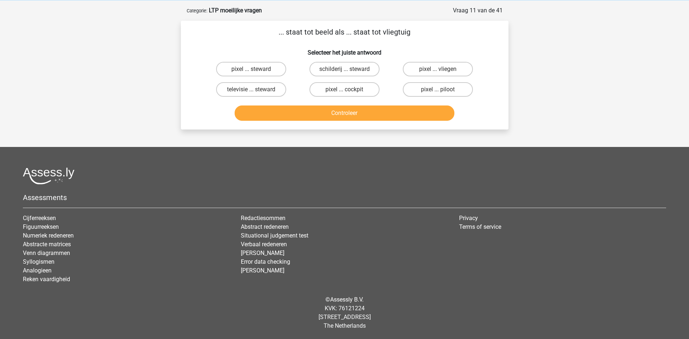
scroll to position [30, 0]
click at [355, 90] on label "pixel ... cockpit" at bounding box center [344, 89] width 70 height 15
click at [349, 90] on input "pixel ... cockpit" at bounding box center [346, 91] width 5 height 5
radio input "true"
click at [350, 110] on button "Controleer" at bounding box center [345, 112] width 220 height 15
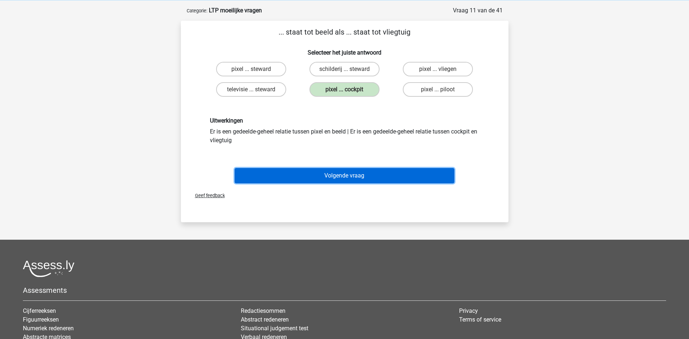
click at [335, 174] on button "Volgende vraag" at bounding box center [345, 175] width 220 height 15
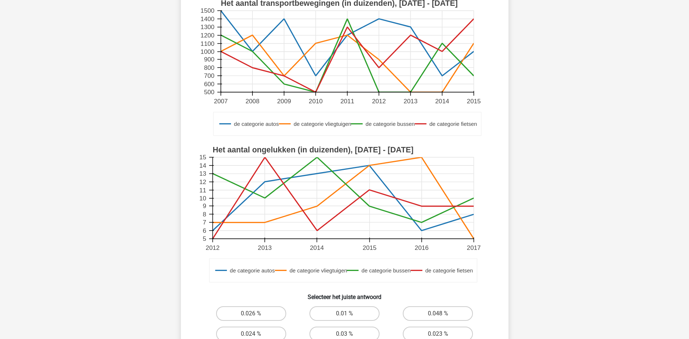
scroll to position [109, 0]
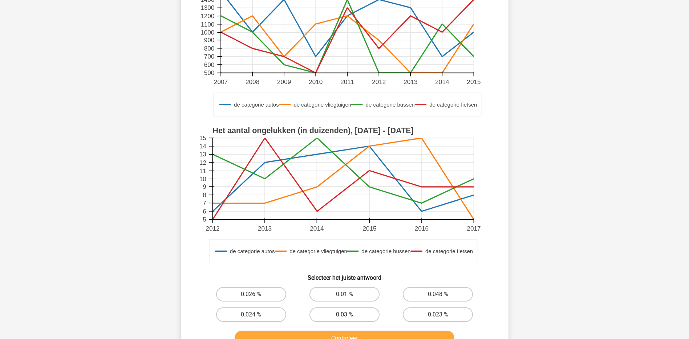
click at [351, 311] on label "0.03 %" at bounding box center [344, 314] width 70 height 15
click at [349, 314] on input "0.03 %" at bounding box center [346, 316] width 5 height 5
radio input "true"
click at [364, 332] on button "Controleer" at bounding box center [345, 337] width 220 height 15
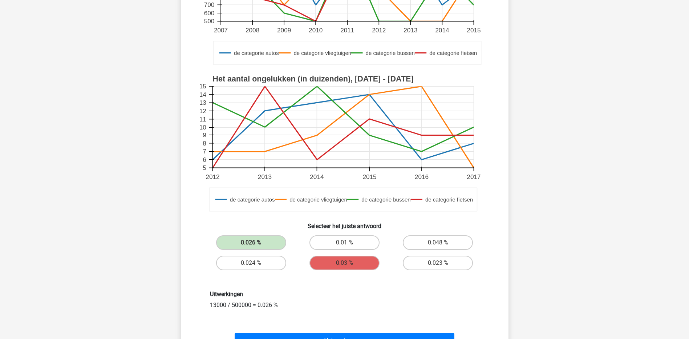
scroll to position [182, 0]
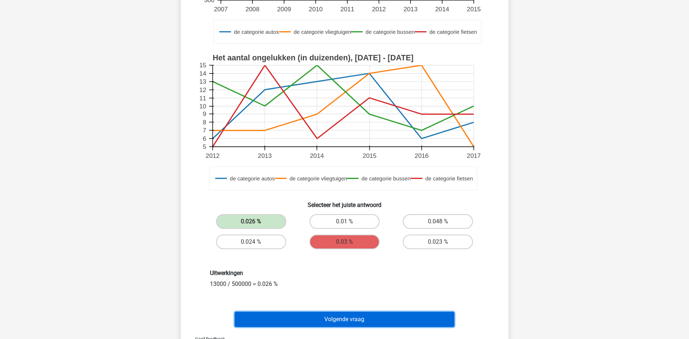
click at [364, 315] on button "Volgende vraag" at bounding box center [345, 318] width 220 height 15
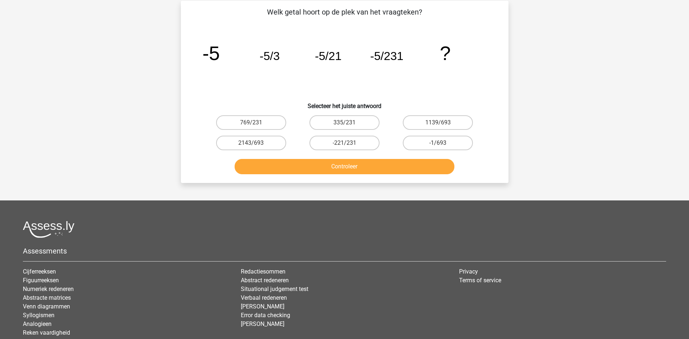
scroll to position [36, 0]
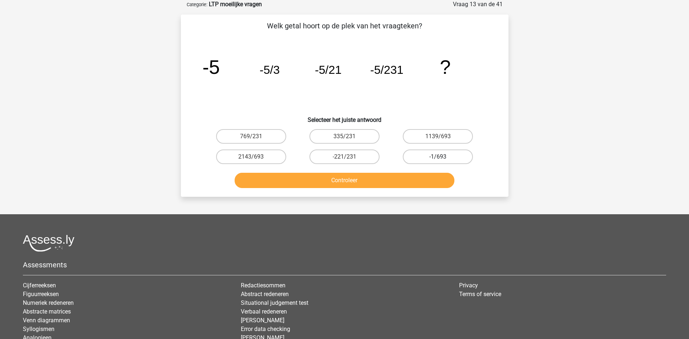
click at [412, 157] on label "-1/693" at bounding box center [438, 156] width 70 height 15
click at [438, 157] on input "-1/693" at bounding box center [440, 159] width 5 height 5
radio input "true"
click at [394, 182] on button "Controleer" at bounding box center [345, 180] width 220 height 15
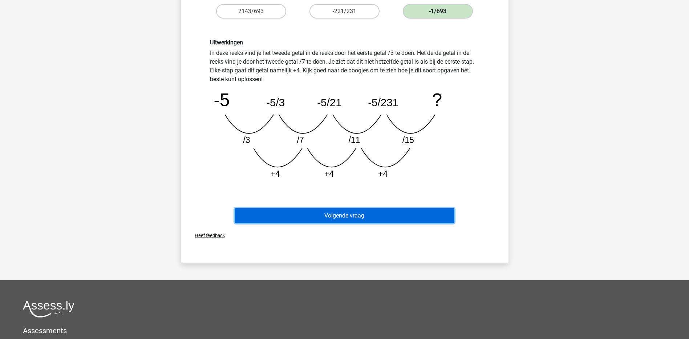
click at [364, 219] on button "Volgende vraag" at bounding box center [345, 215] width 220 height 15
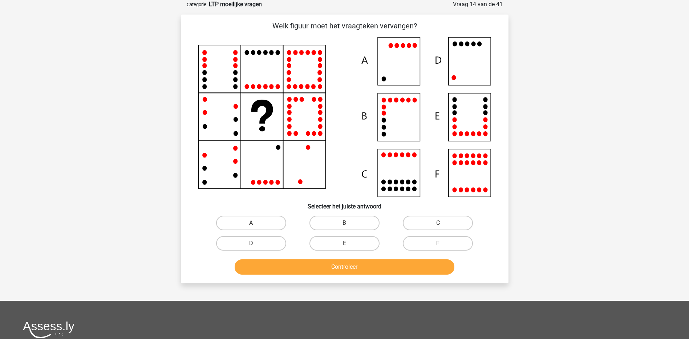
click at [400, 114] on icon at bounding box center [344, 117] width 293 height 160
click at [361, 222] on label "B" at bounding box center [344, 222] width 70 height 15
click at [349, 223] on input "B" at bounding box center [346, 225] width 5 height 5
radio input "true"
click at [362, 262] on button "Controleer" at bounding box center [345, 266] width 220 height 15
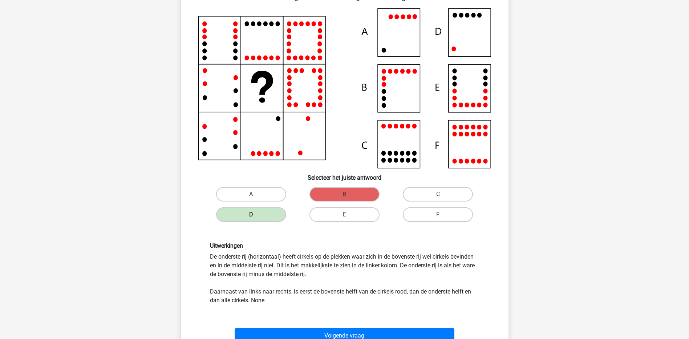
scroll to position [182, 0]
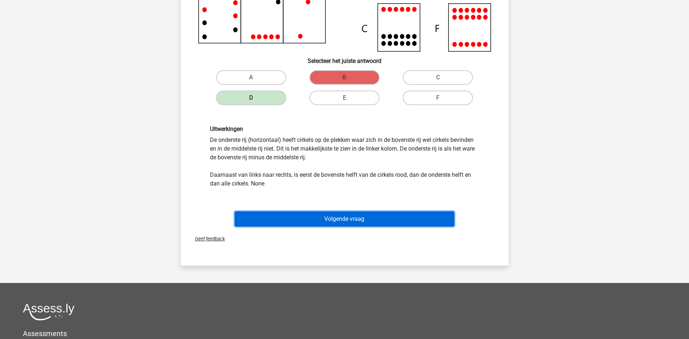
click at [341, 217] on button "Volgende vraag" at bounding box center [345, 218] width 220 height 15
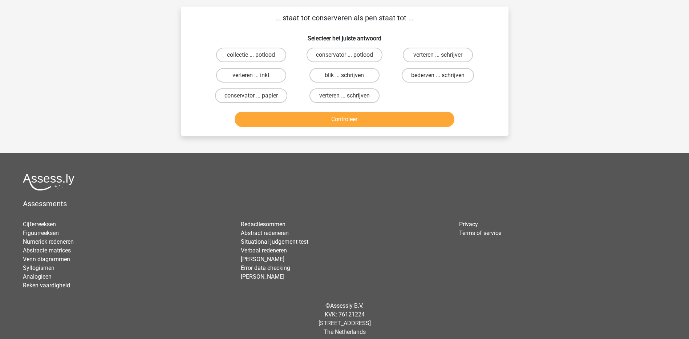
scroll to position [36, 0]
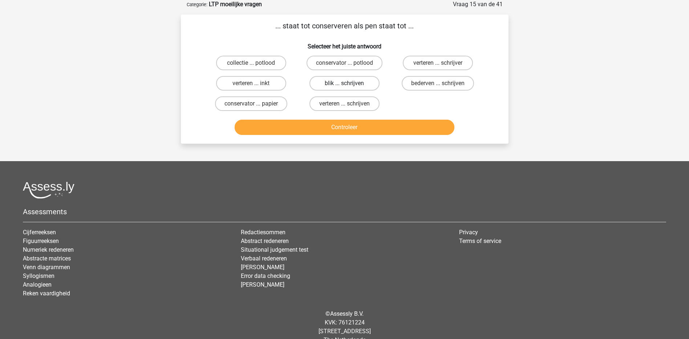
click at [328, 80] on label "blik ... schrijven" at bounding box center [344, 83] width 70 height 15
click at [344, 83] on input "blik ... schrijven" at bounding box center [346, 85] width 5 height 5
radio input "true"
click at [345, 128] on button "Controleer" at bounding box center [345, 127] width 220 height 15
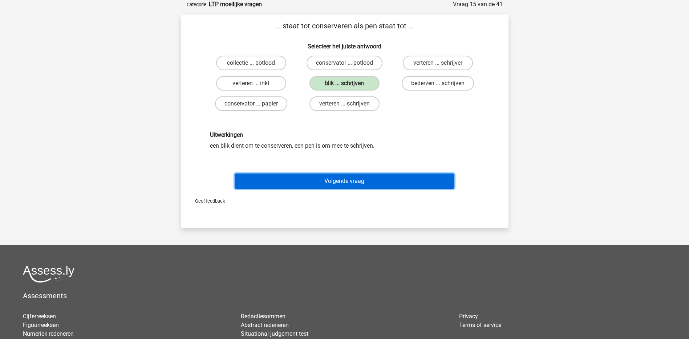
click at [340, 178] on button "Volgende vraag" at bounding box center [345, 180] width 220 height 15
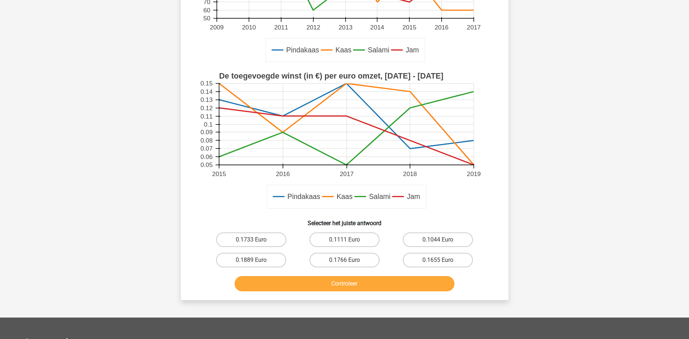
scroll to position [182, 0]
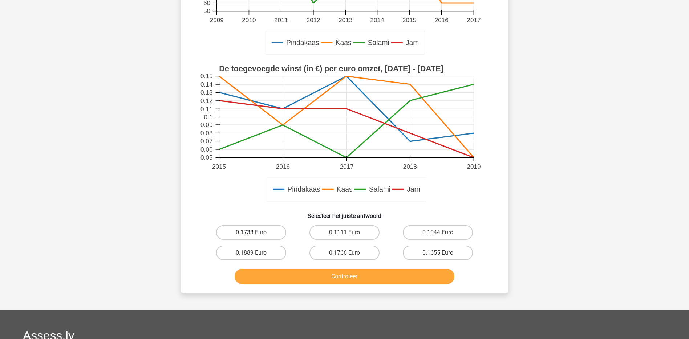
click at [254, 230] on label "0.1733 Euro" at bounding box center [251, 232] width 70 height 15
click at [254, 232] on input "0.1733 Euro" at bounding box center [253, 234] width 5 height 5
radio input "true"
click at [331, 278] on button "Controleer" at bounding box center [345, 275] width 220 height 15
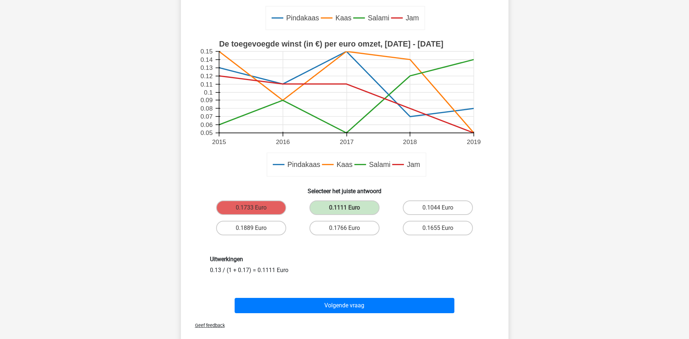
scroll to position [218, 0]
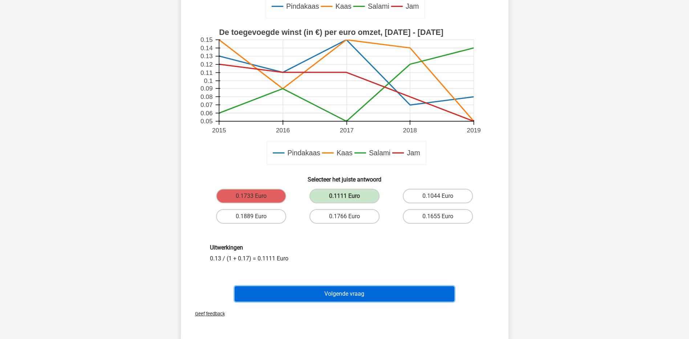
click at [390, 295] on button "Volgende vraag" at bounding box center [345, 293] width 220 height 15
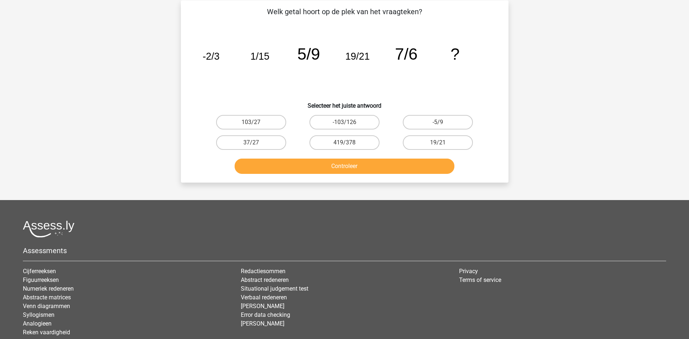
scroll to position [36, 0]
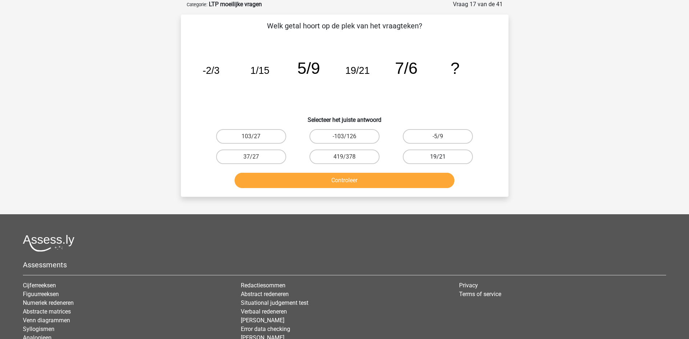
click at [440, 154] on label "19/21" at bounding box center [438, 156] width 70 height 15
click at [440, 157] on input "19/21" at bounding box center [440, 159] width 5 height 5
radio input "true"
click at [423, 181] on button "Controleer" at bounding box center [345, 180] width 220 height 15
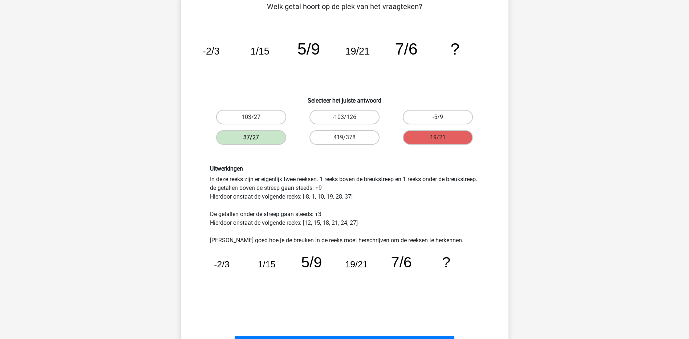
scroll to position [73, 0]
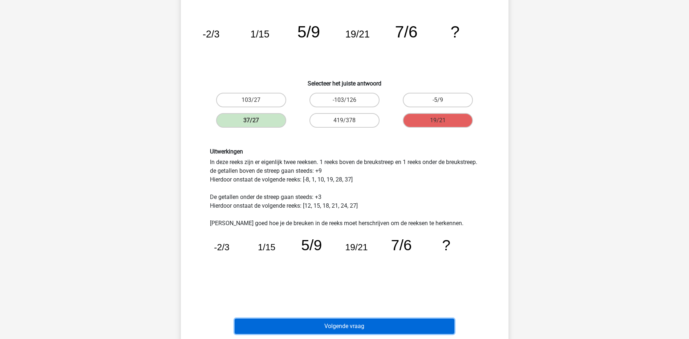
click at [368, 328] on button "Volgende vraag" at bounding box center [345, 325] width 220 height 15
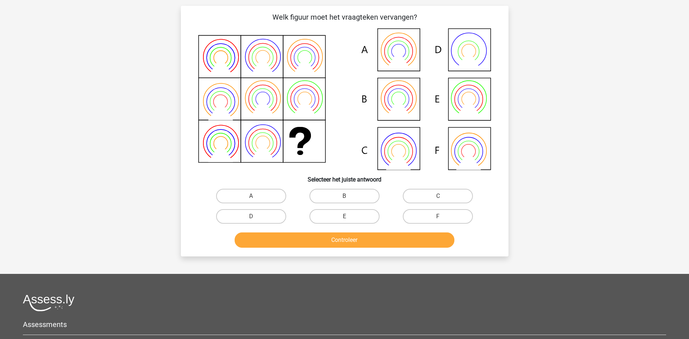
scroll to position [36, 0]
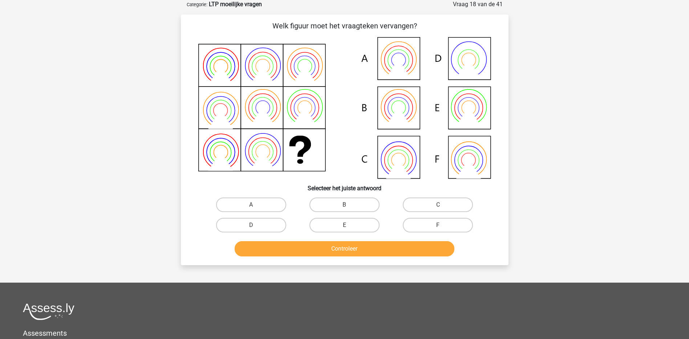
click at [406, 108] on icon at bounding box center [399, 108] width 14 height 14
click at [347, 202] on label "B" at bounding box center [344, 204] width 70 height 15
click at [347, 205] on input "B" at bounding box center [346, 207] width 5 height 5
radio input "true"
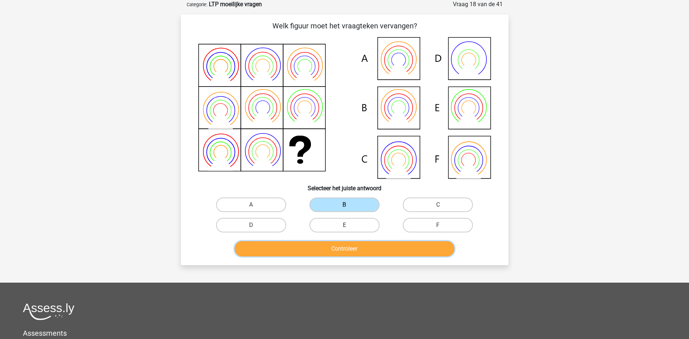
click at [345, 247] on button "Controleer" at bounding box center [345, 248] width 220 height 15
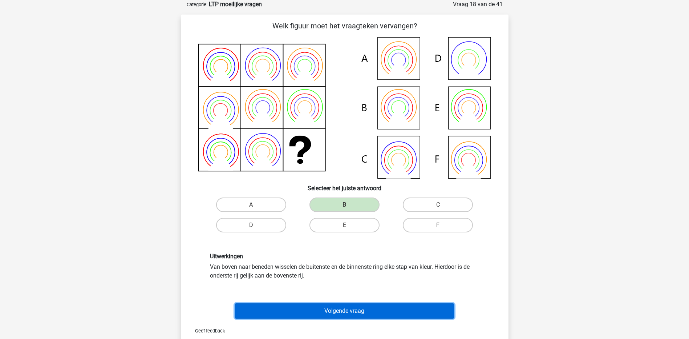
click at [346, 312] on button "Volgende vraag" at bounding box center [345, 310] width 220 height 15
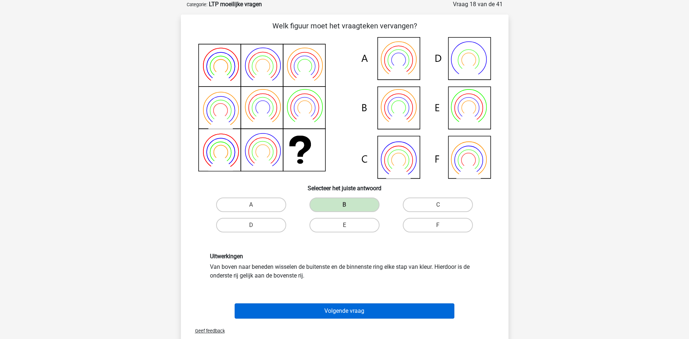
scroll to position [30, 0]
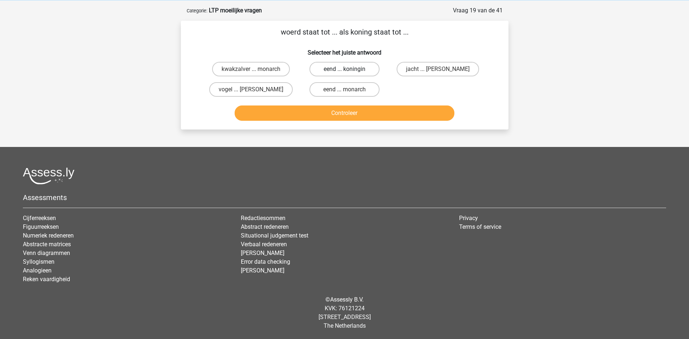
click at [333, 69] on label "eend ... koningin" at bounding box center [344, 69] width 70 height 15
click at [344, 69] on input "eend ... koningin" at bounding box center [346, 71] width 5 height 5
radio input "true"
click at [339, 114] on button "Controleer" at bounding box center [345, 112] width 220 height 15
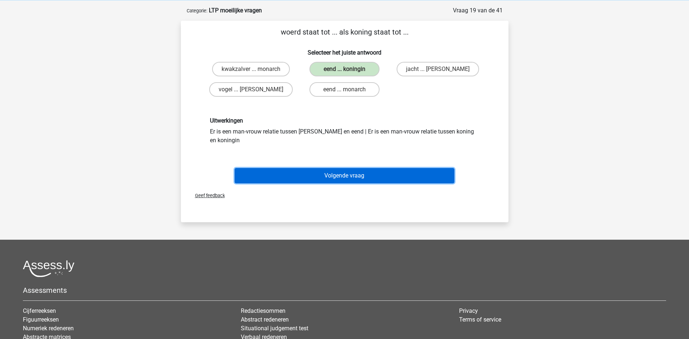
click at [333, 177] on button "Volgende vraag" at bounding box center [345, 175] width 220 height 15
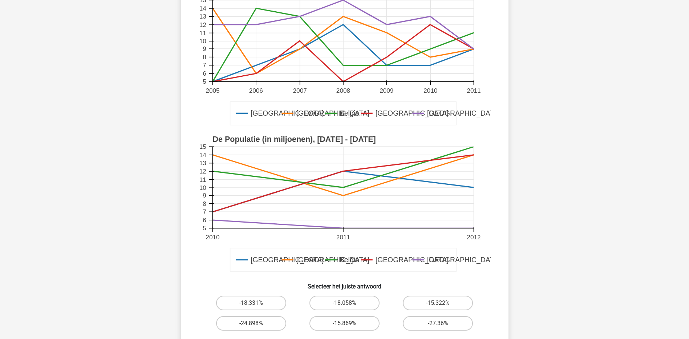
scroll to position [109, 0]
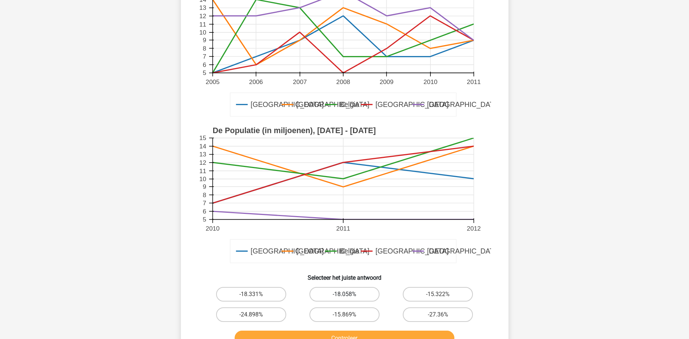
click at [336, 296] on label "-18.058%" at bounding box center [344, 294] width 70 height 15
click at [344, 296] on input "-18.058%" at bounding box center [346, 296] width 5 height 5
radio input "true"
click at [344, 335] on button "Controleer" at bounding box center [345, 337] width 220 height 15
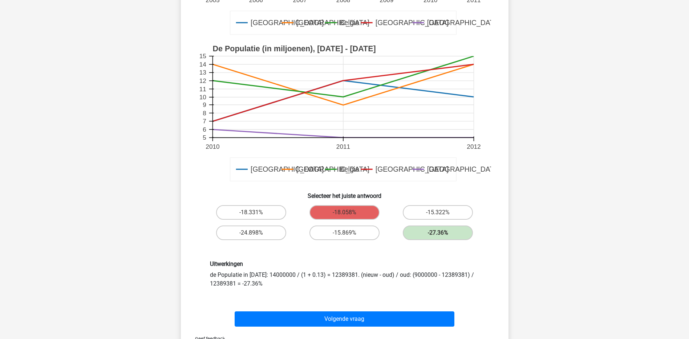
scroll to position [218, 0]
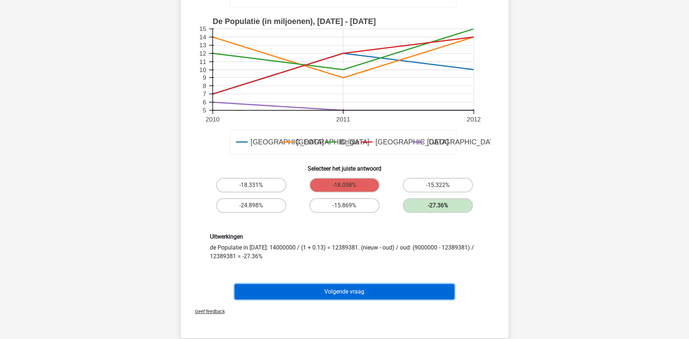
click at [315, 287] on button "Volgende vraag" at bounding box center [345, 291] width 220 height 15
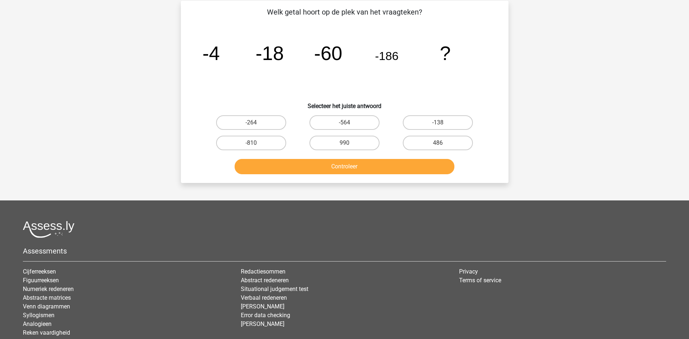
scroll to position [36, 0]
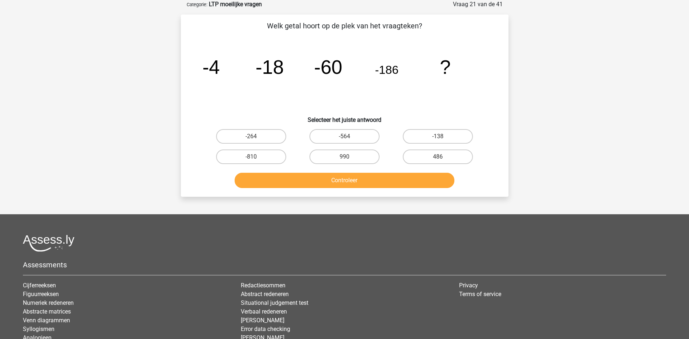
click at [347, 158] on input "990" at bounding box center [346, 159] width 5 height 5
radio input "true"
click at [341, 179] on button "Controleer" at bounding box center [345, 180] width 220 height 15
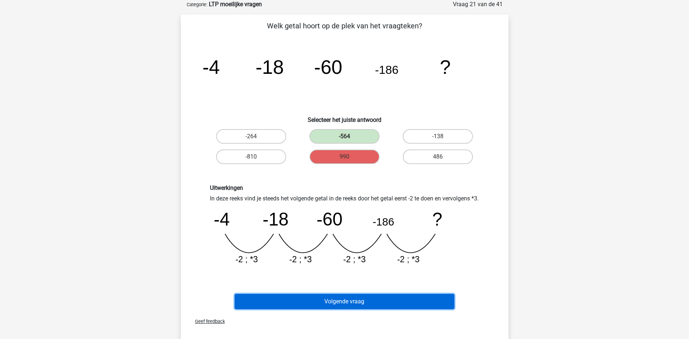
click at [280, 308] on button "Volgende vraag" at bounding box center [345, 301] width 220 height 15
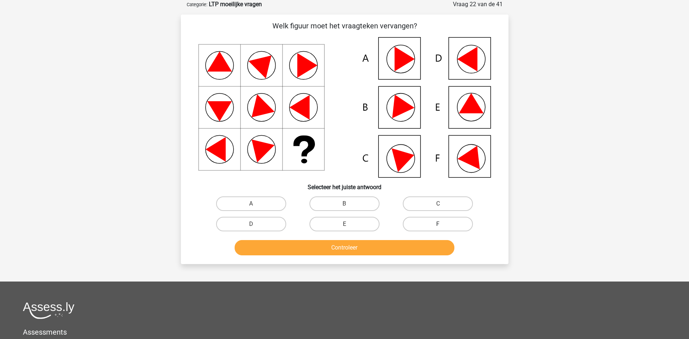
click at [427, 223] on label "F" at bounding box center [438, 223] width 70 height 15
click at [438, 224] on input "F" at bounding box center [440, 226] width 5 height 5
radio input "true"
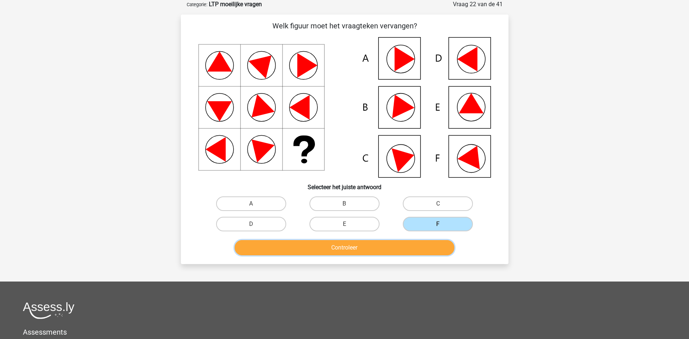
click at [403, 243] on button "Controleer" at bounding box center [345, 247] width 220 height 15
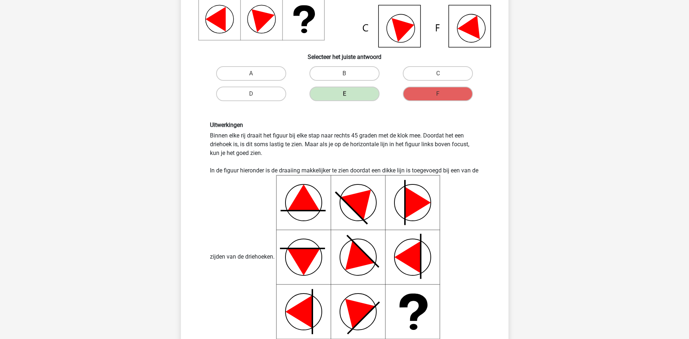
scroll to position [182, 0]
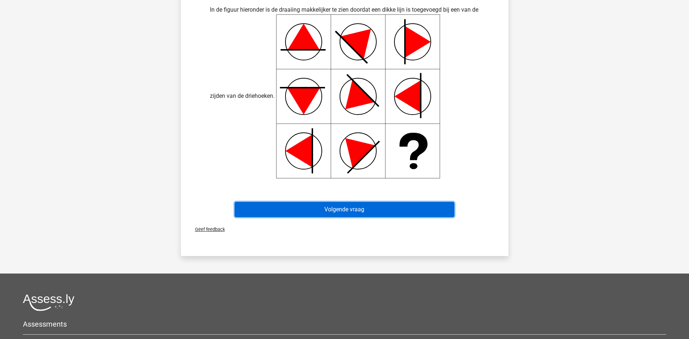
click at [394, 210] on button "Volgende vraag" at bounding box center [345, 209] width 220 height 15
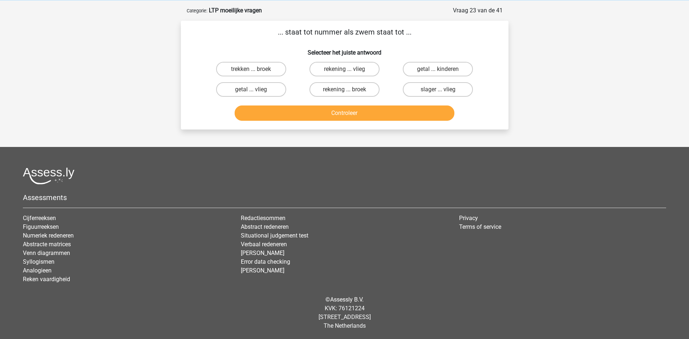
scroll to position [30, 0]
click at [345, 90] on input "rekening ... broek" at bounding box center [346, 91] width 5 height 5
radio input "true"
click at [338, 109] on button "Controleer" at bounding box center [345, 112] width 220 height 15
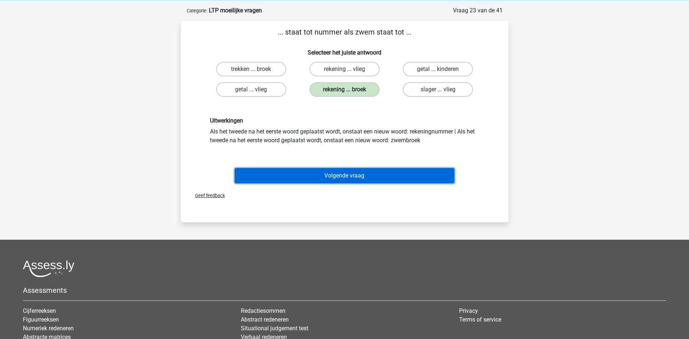
click at [351, 179] on button "Volgende vraag" at bounding box center [345, 175] width 220 height 15
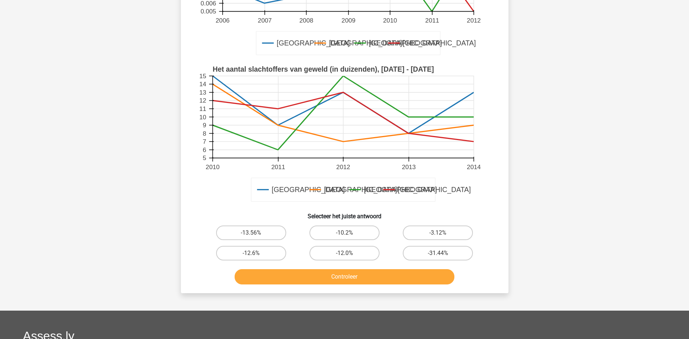
scroll to position [182, 0]
click at [438, 232] on label "-3.12%" at bounding box center [438, 232] width 70 height 15
click at [438, 232] on input "-3.12%" at bounding box center [440, 234] width 5 height 5
radio input "true"
click at [427, 276] on button "Controleer" at bounding box center [345, 275] width 220 height 15
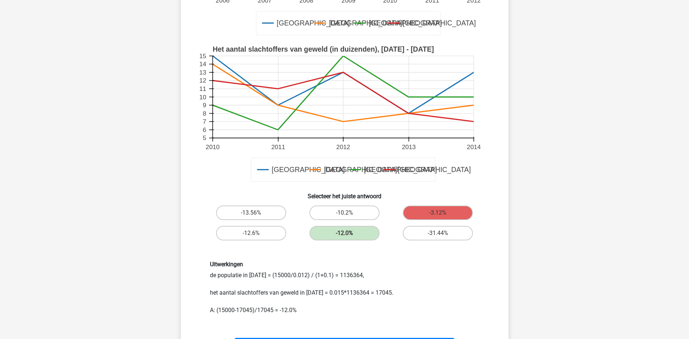
scroll to position [218, 0]
